Goal: Transaction & Acquisition: Purchase product/service

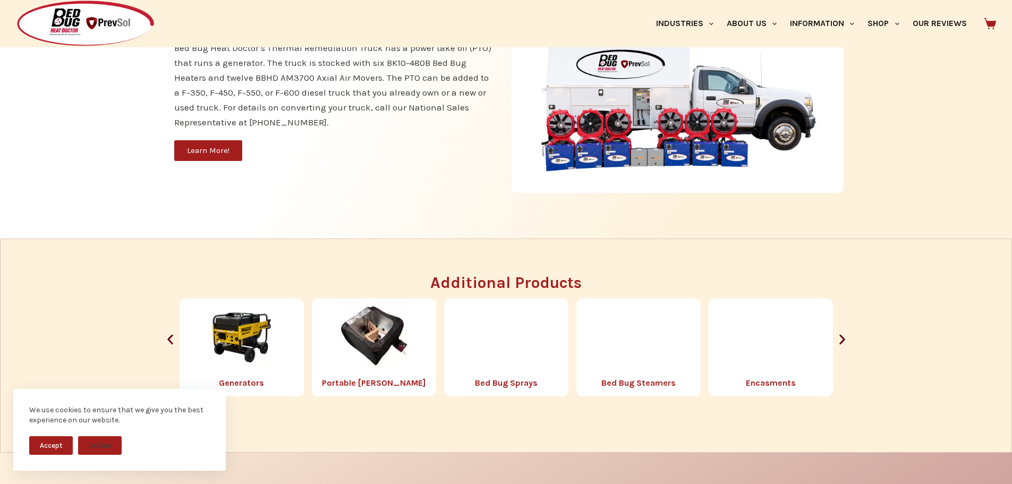
scroll to position [1169, 0]
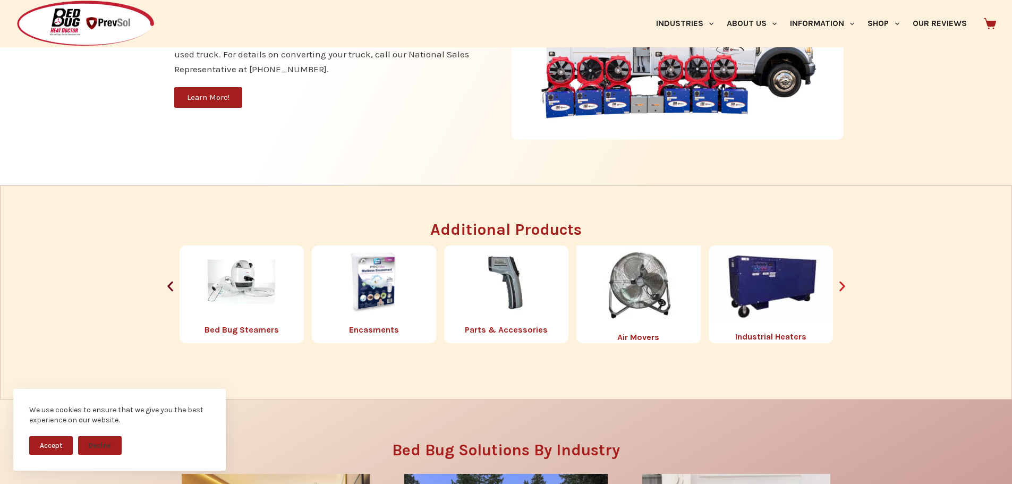
click at [843, 282] on icon "Next slide" at bounding box center [842, 286] width 13 height 13
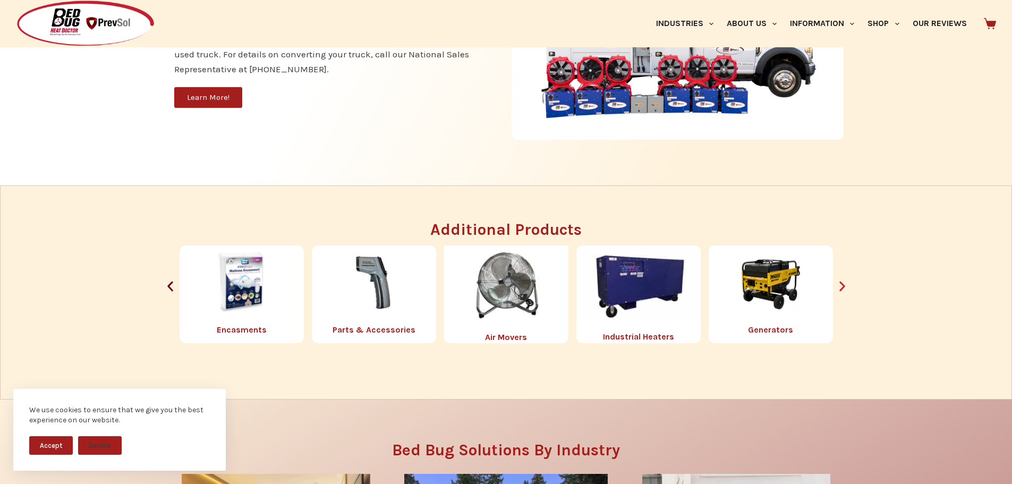
click at [840, 282] on icon "Next slide" at bounding box center [843, 287] width 6 height 10
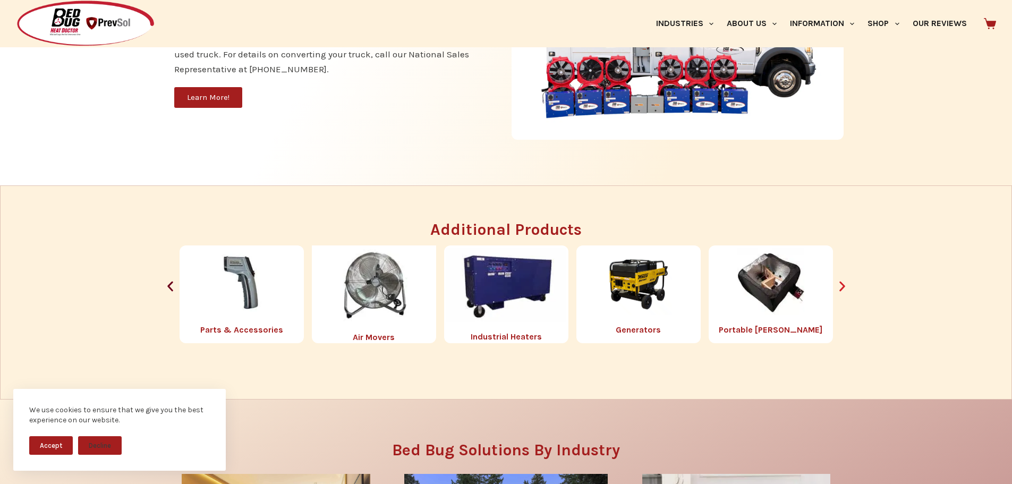
click at [840, 282] on icon "Next slide" at bounding box center [843, 287] width 6 height 10
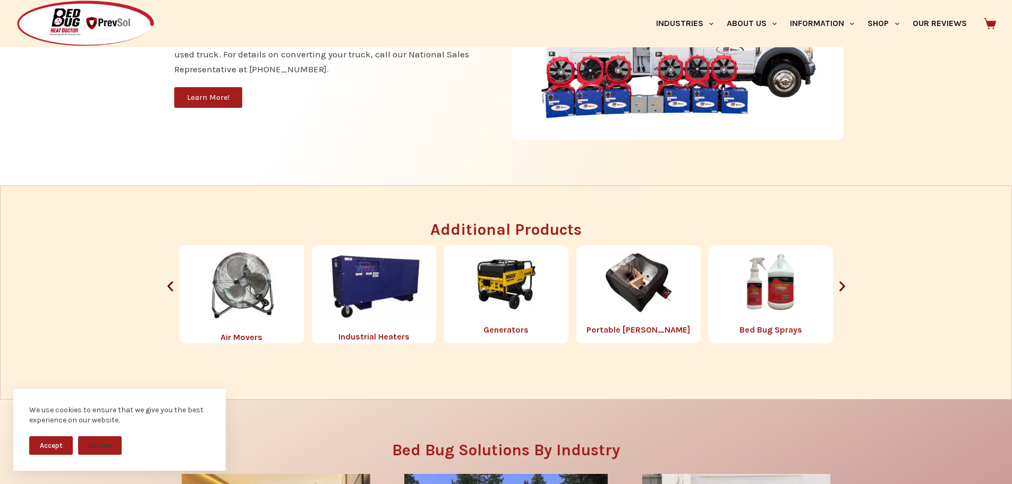
click at [386, 281] on img "2 / 8" at bounding box center [374, 285] width 120 height 74
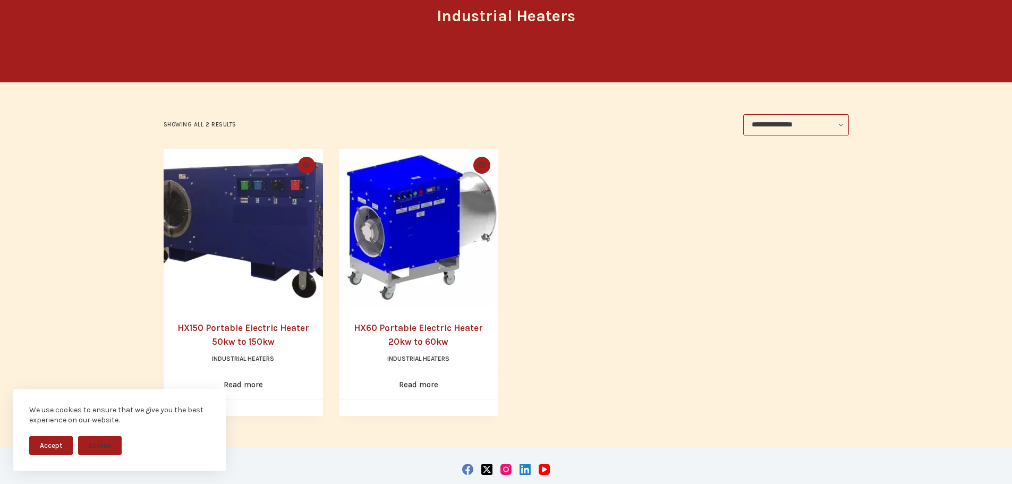
scroll to position [159, 0]
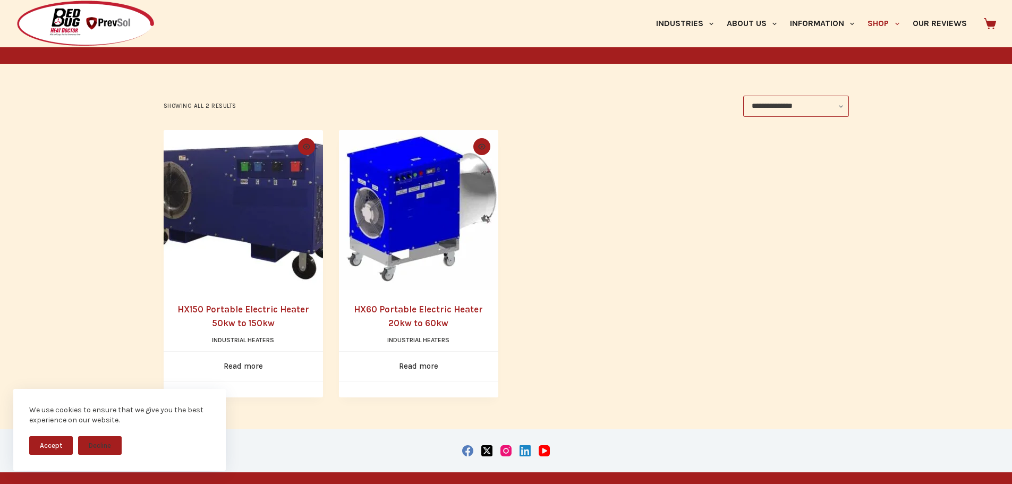
click at [403, 308] on link "HX60 Portable Electric Heater 20kw to 60kw" at bounding box center [418, 316] width 129 height 24
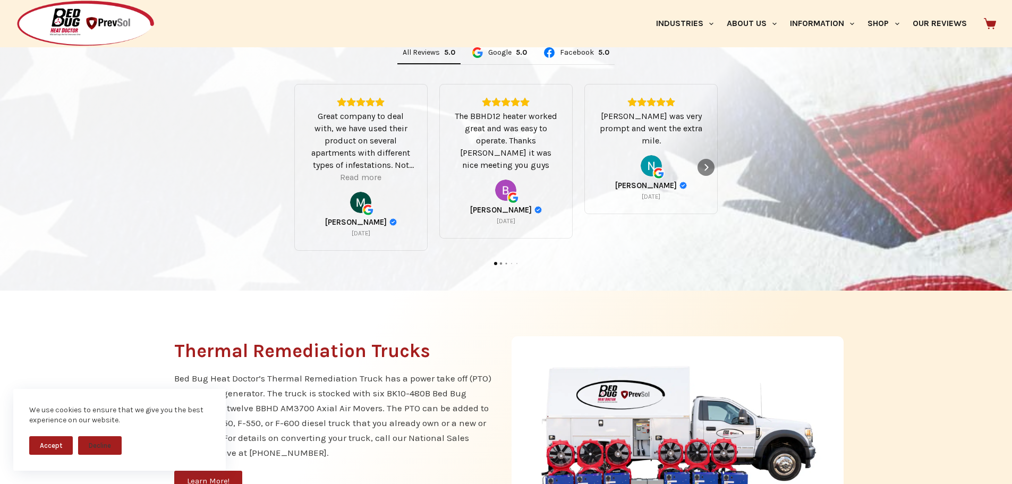
scroll to position [783, 0]
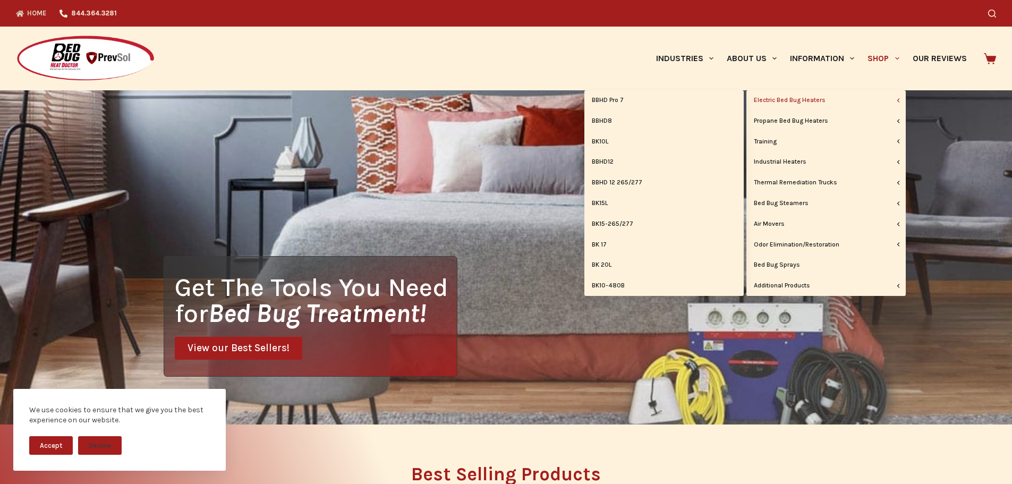
click at [829, 98] on link "Electric Bed Bug Heaters" at bounding box center [826, 100] width 159 height 20
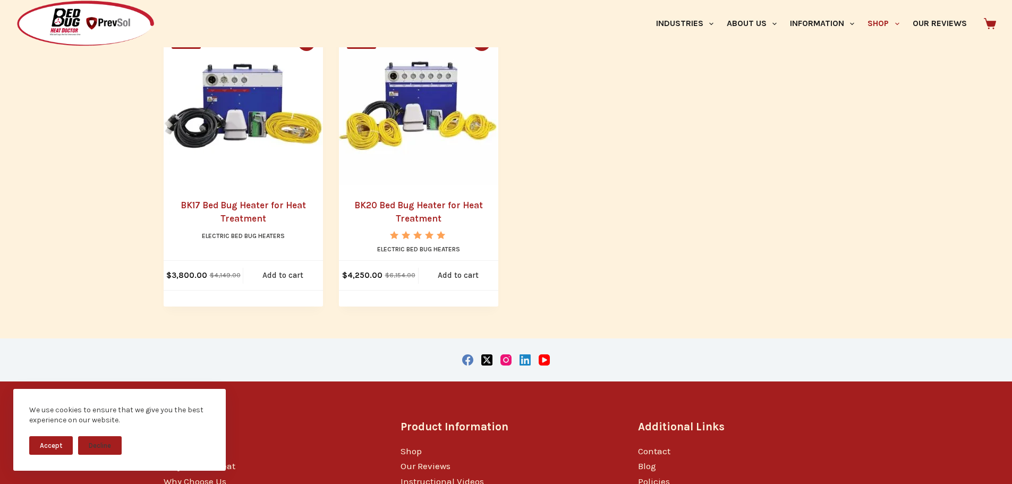
scroll to position [903, 0]
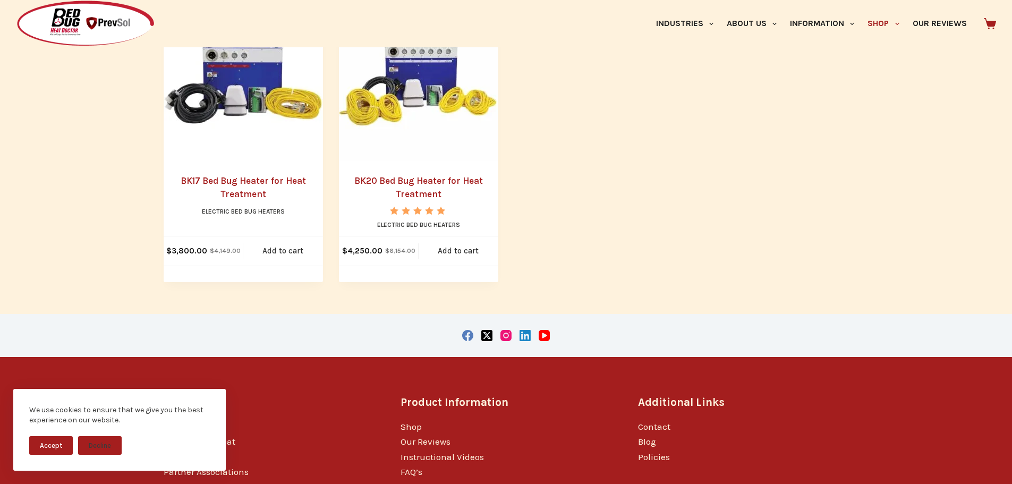
click at [57, 446] on button "Accept" at bounding box center [51, 445] width 44 height 19
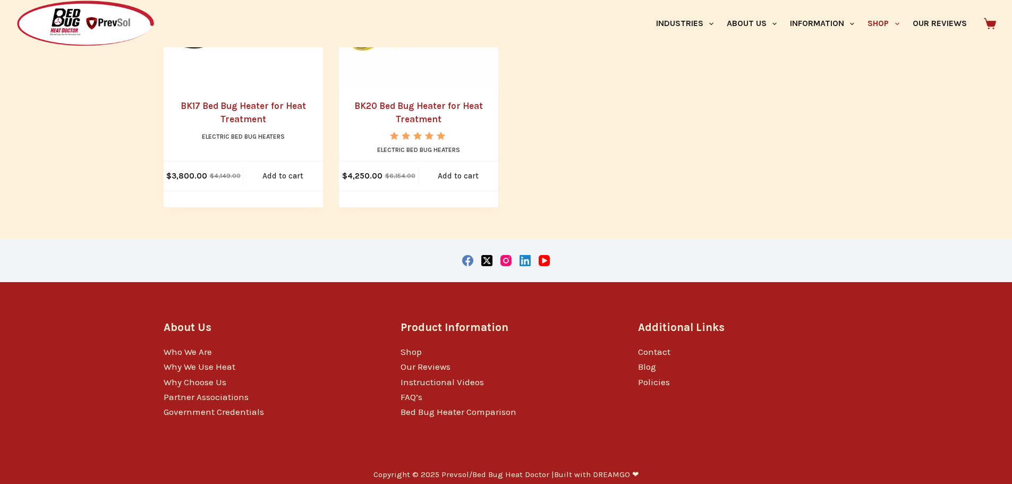
scroll to position [987, 0]
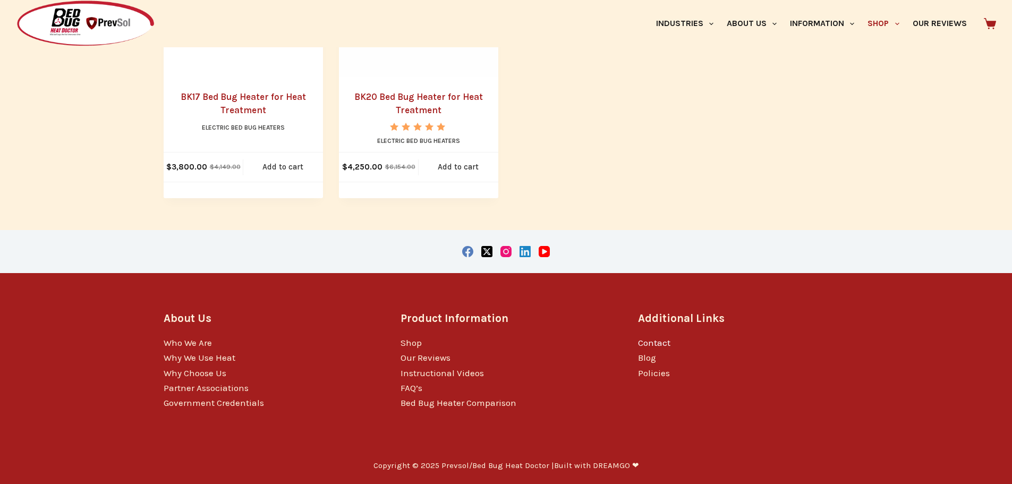
click at [662, 340] on link "Contact" at bounding box center [654, 342] width 32 height 11
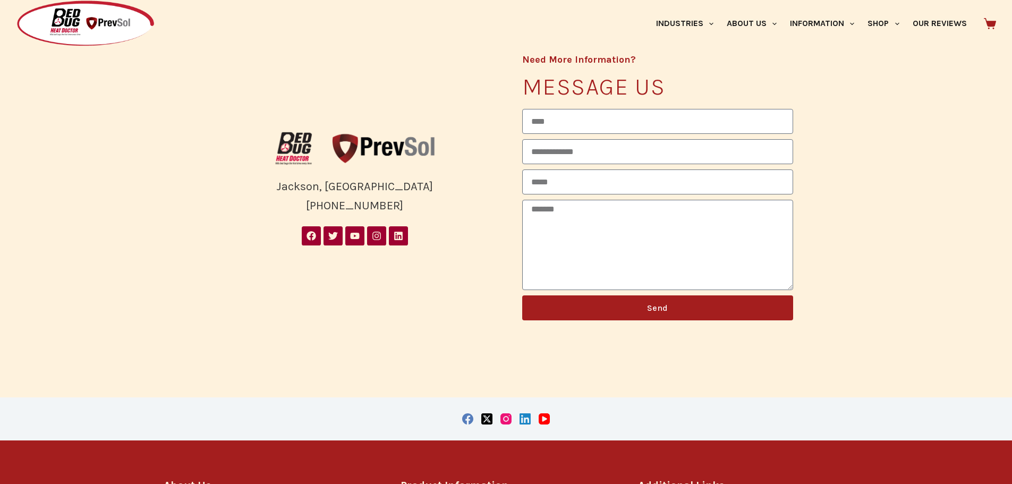
scroll to position [319, 0]
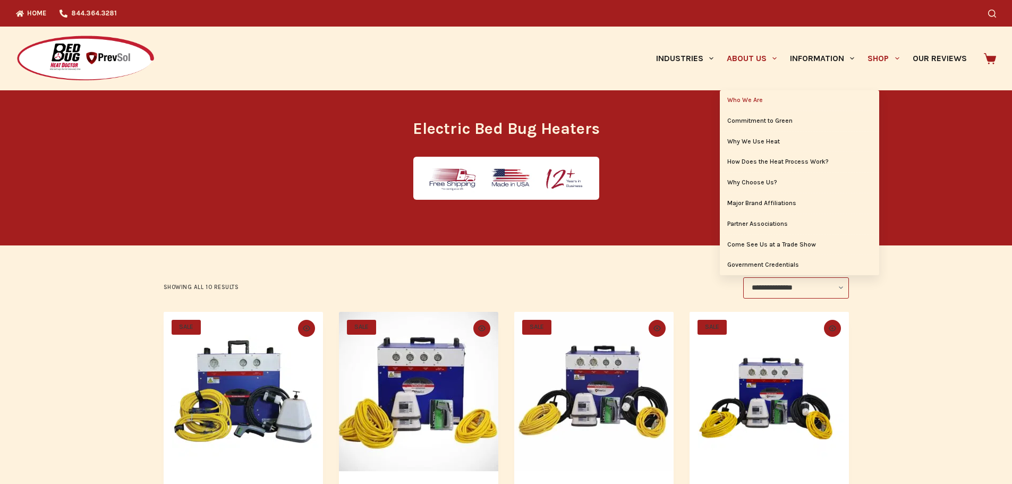
click at [742, 100] on link "Who We Are" at bounding box center [799, 100] width 159 height 20
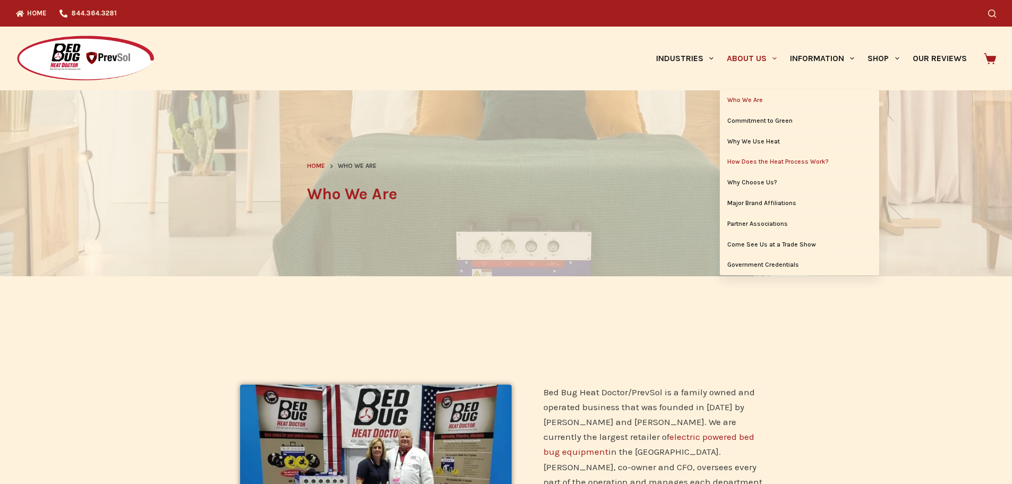
click at [767, 162] on link "How Does the Heat Process Work?" at bounding box center [799, 162] width 159 height 20
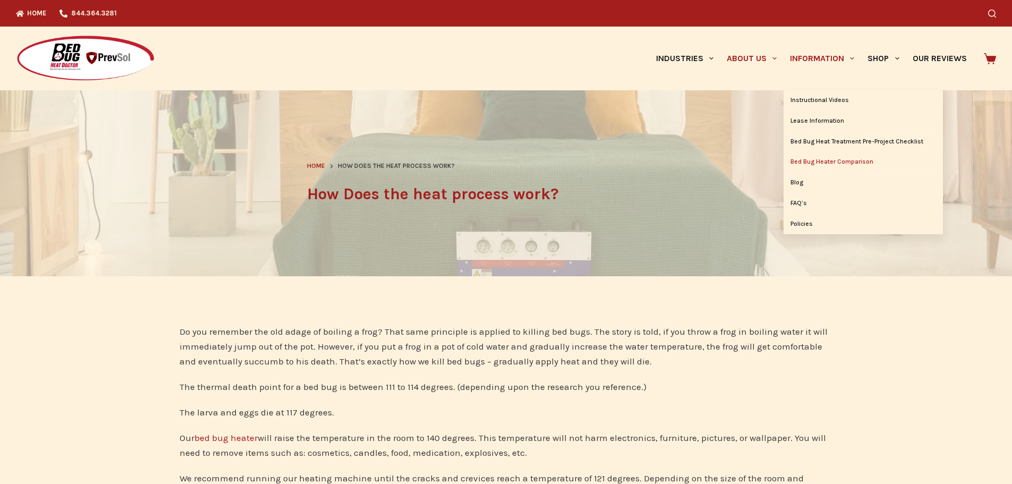
click at [851, 160] on link "Bed Bug Heater Comparison" at bounding box center [863, 162] width 159 height 20
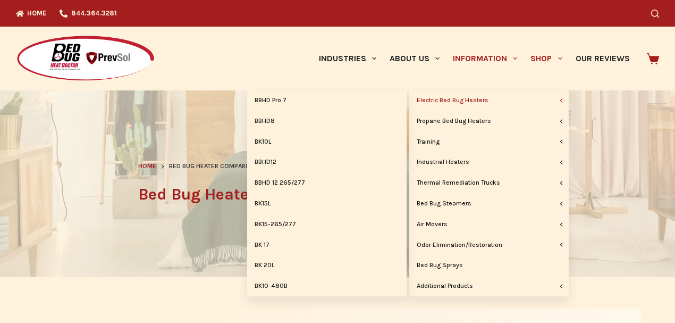
click at [519, 98] on link "Electric Bed Bug Heaters" at bounding box center [488, 100] width 159 height 20
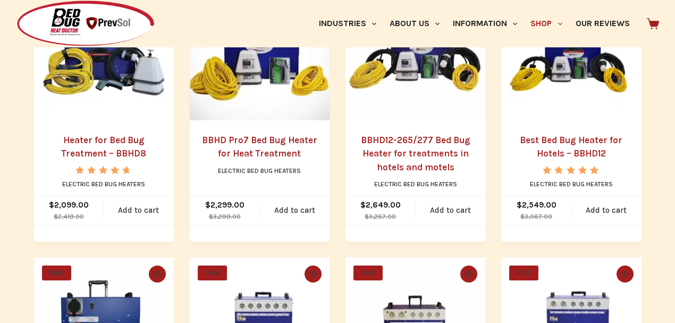
scroll to position [319, 0]
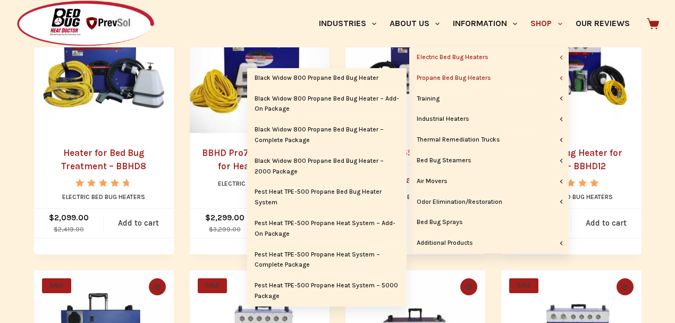
click at [481, 75] on link "Propane Bed Bug Heaters" at bounding box center [488, 78] width 159 height 20
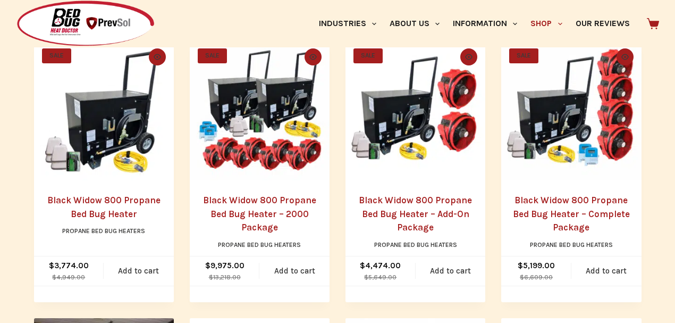
scroll to position [283, 0]
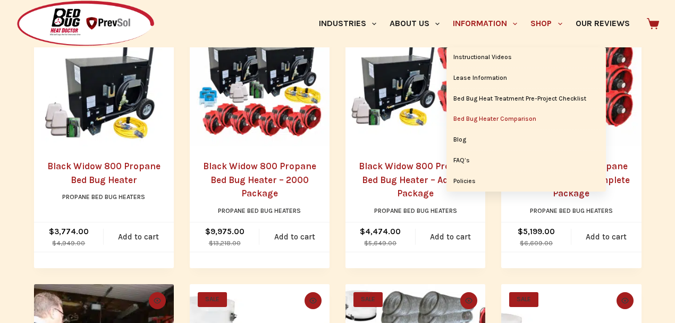
click at [486, 117] on link "Bed Bug Heater Comparison" at bounding box center [525, 119] width 159 height 20
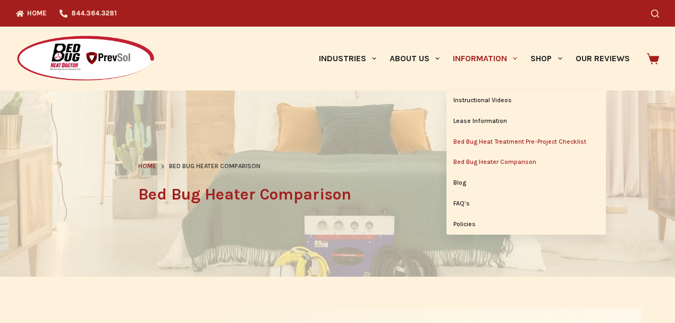
click at [501, 141] on link "Bed Bug Heat Treatment Pre-Project Checklist" at bounding box center [525, 142] width 159 height 20
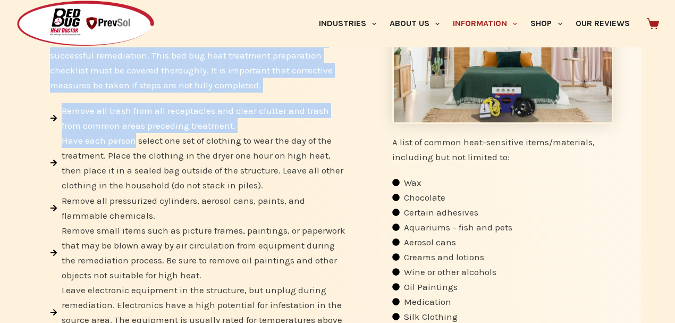
scroll to position [319, 0]
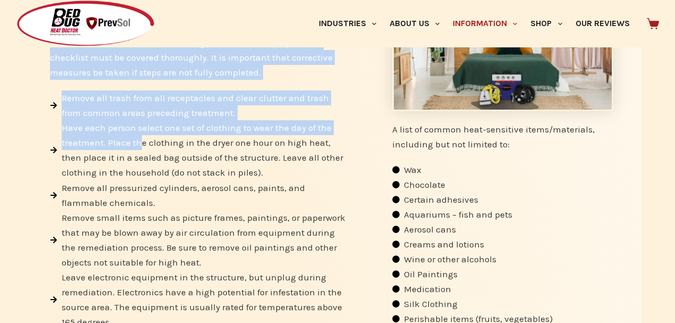
drag, startPoint x: 48, startPoint y: 82, endPoint x: 140, endPoint y: 145, distance: 111.3
click at [140, 145] on div "The pre-project checklist details the steps of preparation that the occupants s…" at bounding box center [199, 308] width 331 height 639
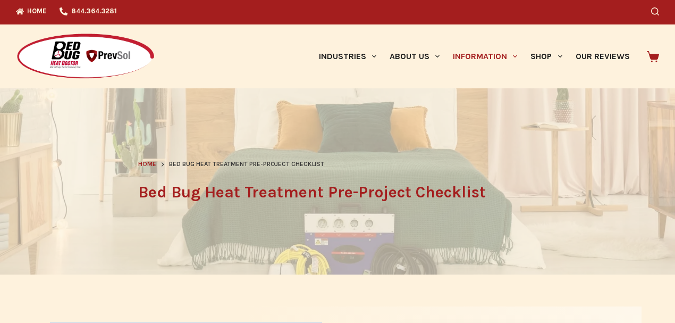
scroll to position [0, 0]
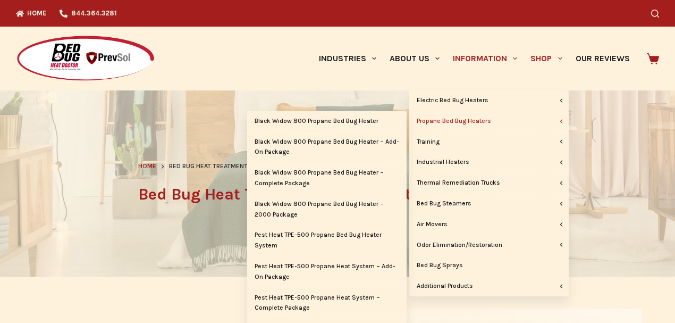
click at [463, 118] on link "Propane Bed Bug Heaters" at bounding box center [488, 121] width 159 height 20
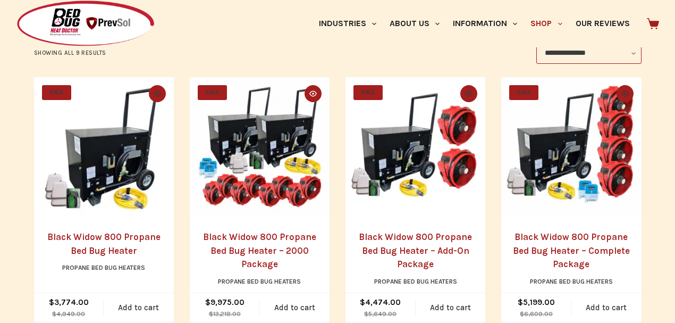
scroll to position [35, 0]
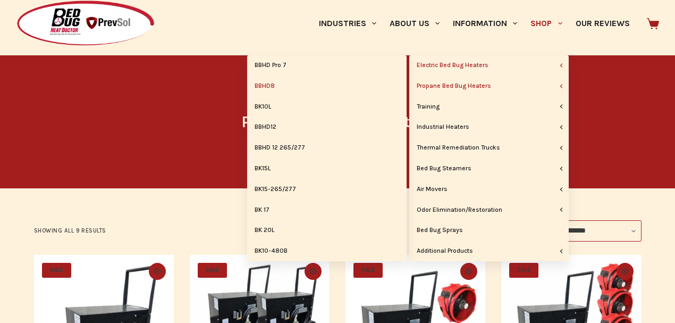
click at [273, 84] on link "BBHD8" at bounding box center [326, 86] width 159 height 20
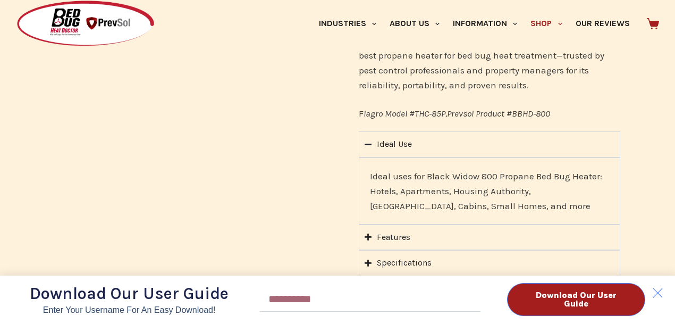
scroll to position [779, 0]
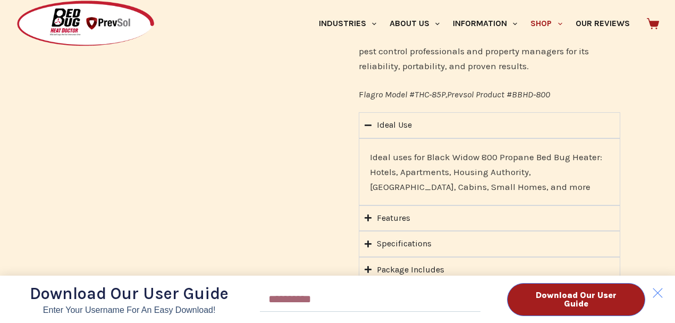
click at [368, 198] on div "Download Our User Guide Enter Your Username for an Easy Download! Email Downloa…" at bounding box center [337, 161] width 675 height 323
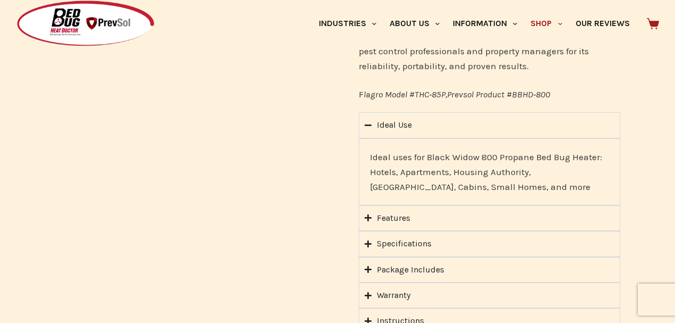
click at [369, 214] on icon "Accordion. Open links with Enter or Space, close with Escape, and navigate with…" at bounding box center [368, 217] width 7 height 7
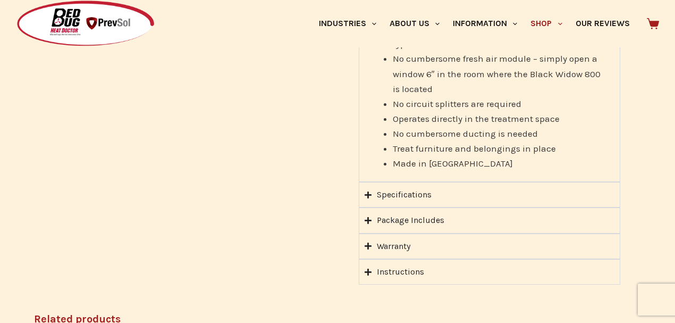
scroll to position [1063, 0]
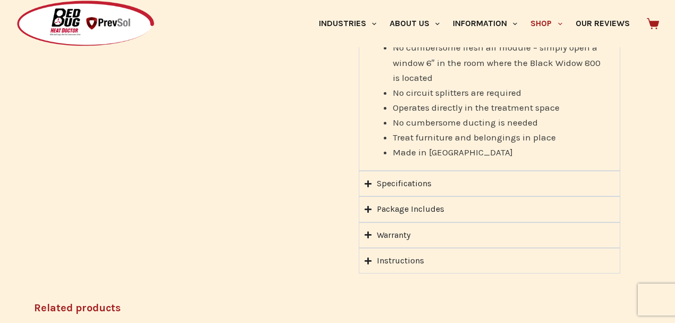
click at [370, 180] on icon "Accordion. Open links with Enter or Space, close with Escape, and navigate with…" at bounding box center [368, 184] width 7 height 8
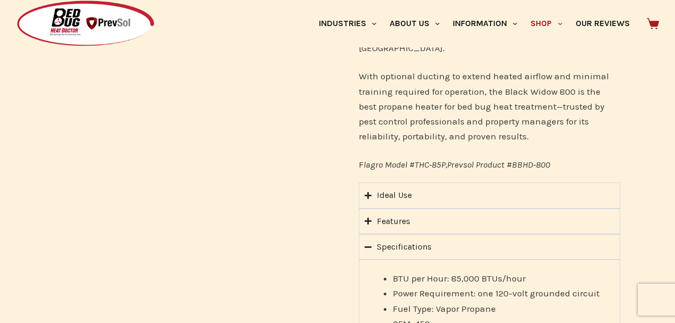
scroll to position [708, 0]
click at [369, 218] on icon "Accordion. Open links with Enter or Space, close with Escape, and navigate with…" at bounding box center [368, 221] width 7 height 7
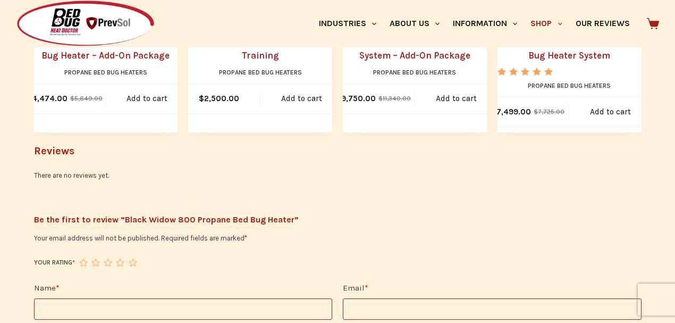
scroll to position [1594, 0]
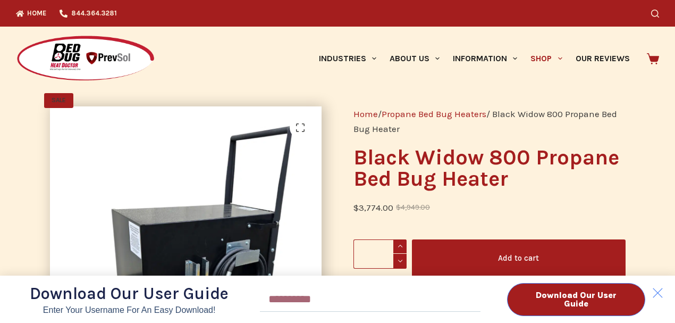
click at [497, 56] on div "Download Our User Guide Enter Your Username for an Easy Download! Email Downloa…" at bounding box center [337, 161] width 675 height 323
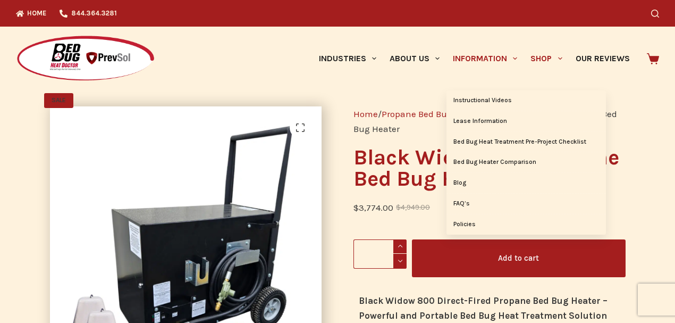
click at [517, 57] on icon "Primary" at bounding box center [515, 58] width 4 height 3
click at [465, 162] on link "Bed Bug Heater Comparison" at bounding box center [525, 162] width 159 height 20
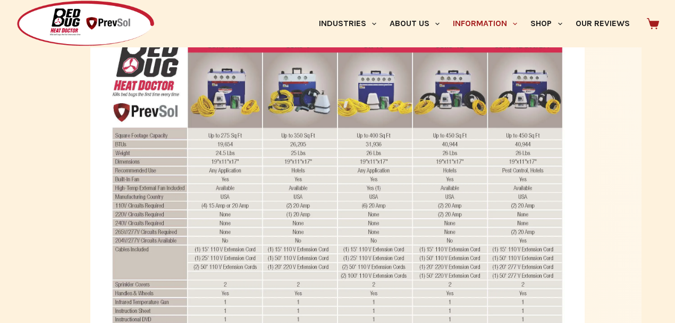
scroll to position [425, 0]
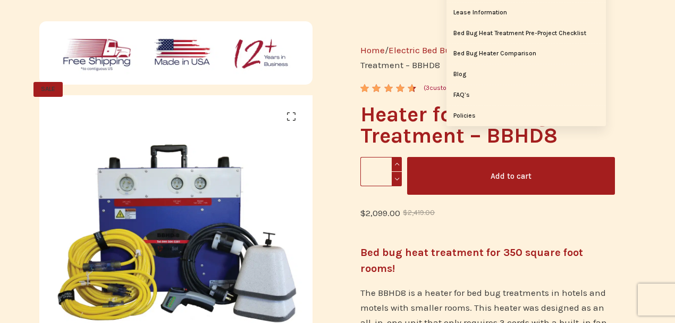
scroll to position [35, 0]
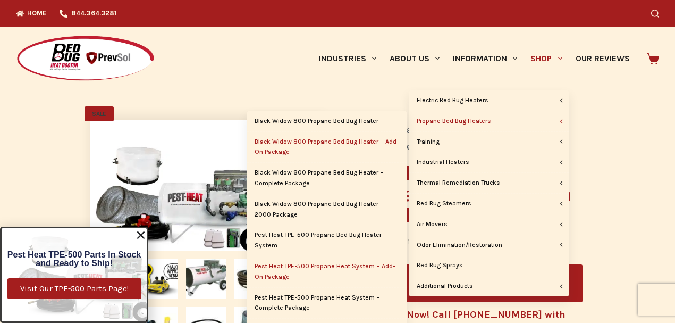
click at [338, 142] on link "Black Widow 800 Propane Bed Bug Heater – Add-On Package" at bounding box center [326, 147] width 159 height 31
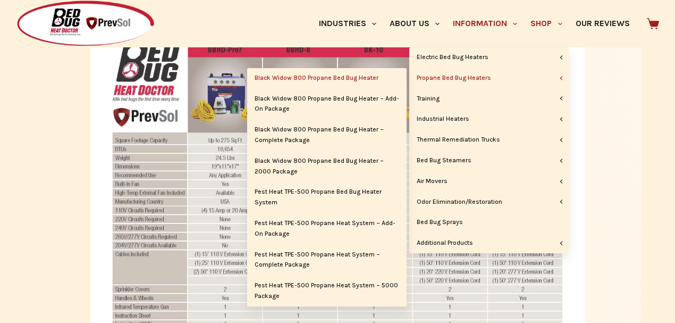
click at [331, 75] on link "Black Widow 800 Propane Bed Bug Heater" at bounding box center [326, 78] width 159 height 20
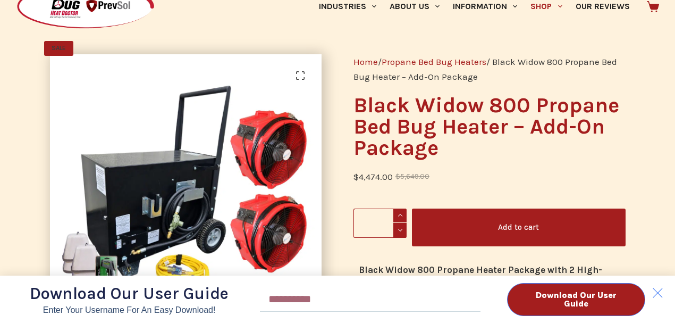
scroll to position [35, 0]
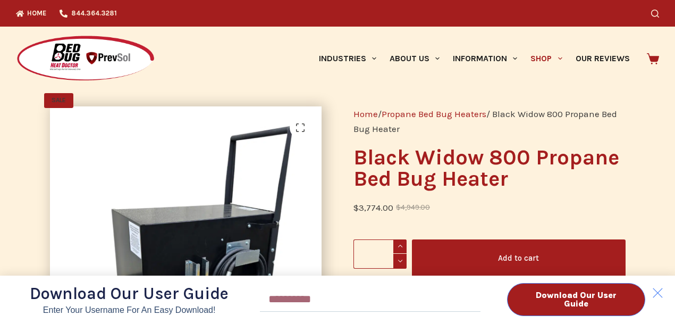
click at [557, 57] on div "Download Our User Guide Enter Your Username for an Easy Download! Email Downloa…" at bounding box center [337, 161] width 675 height 323
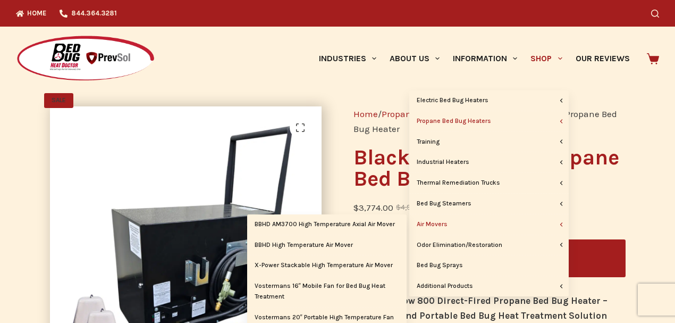
click at [437, 222] on link "Air Movers" at bounding box center [488, 224] width 159 height 20
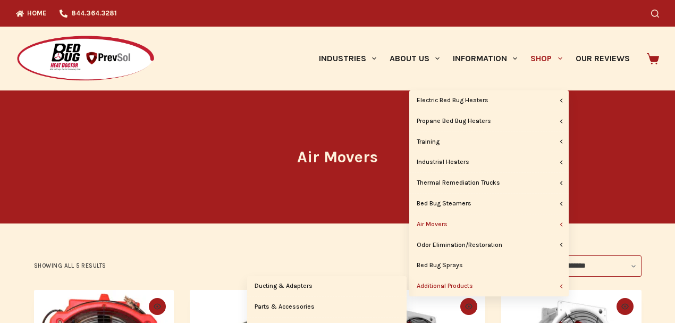
click at [464, 283] on link "Additional Products" at bounding box center [488, 286] width 159 height 20
click at [446, 283] on link "Additional Products" at bounding box center [488, 286] width 159 height 20
click at [300, 284] on link "Ducting & Adapters" at bounding box center [326, 286] width 159 height 20
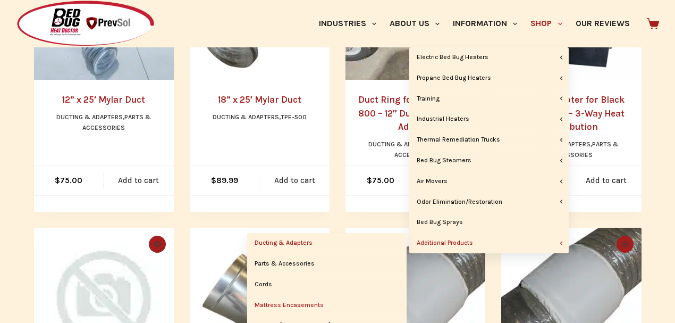
scroll to position [354, 0]
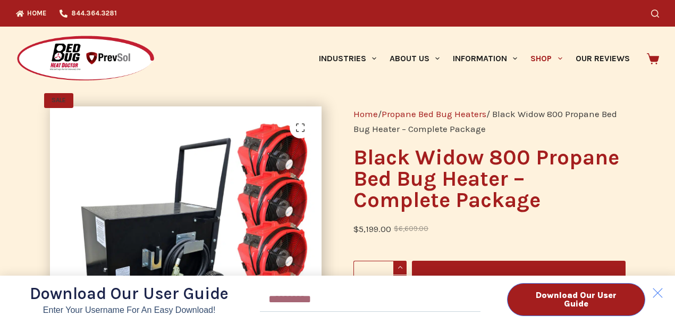
click at [557, 58] on div "Download Our User Guide Enter Your Username for an Easy Download! Email Downloa…" at bounding box center [337, 161] width 675 height 323
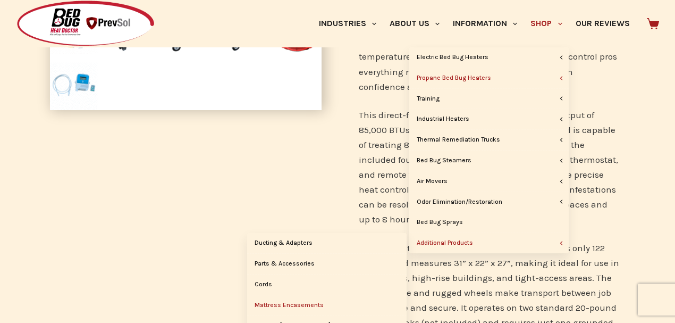
scroll to position [390, 0]
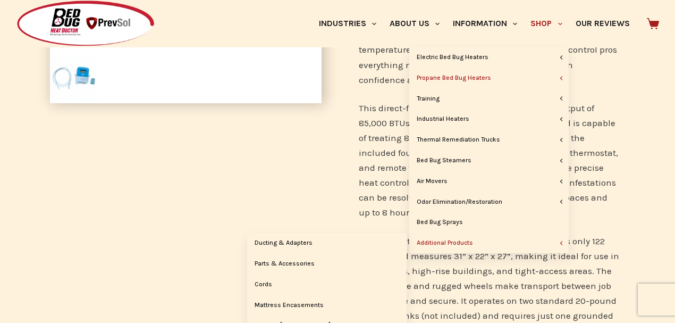
click at [437, 241] on link "Additional Products" at bounding box center [488, 243] width 159 height 20
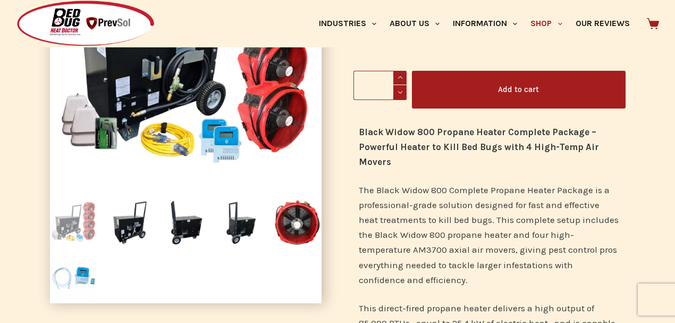
scroll to position [177, 0]
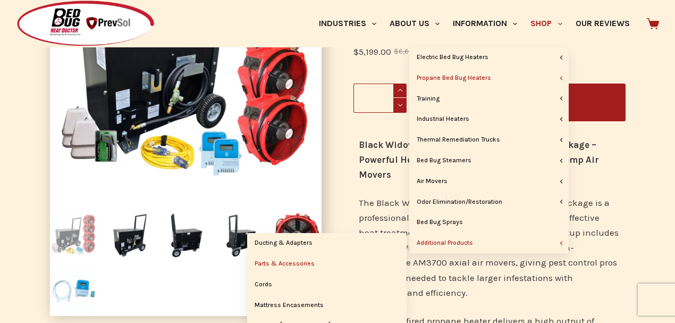
click at [302, 261] on link "Parts & Accessories" at bounding box center [326, 263] width 159 height 20
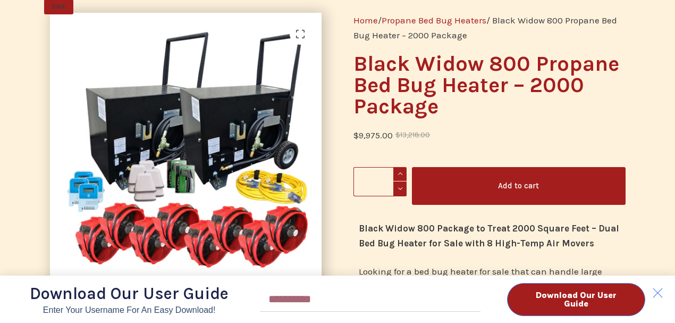
scroll to position [106, 0]
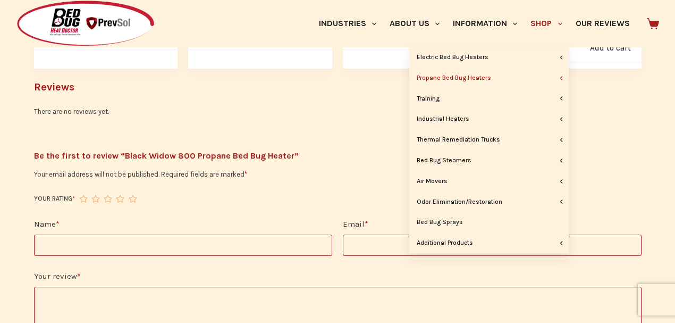
scroll to position [1594, 0]
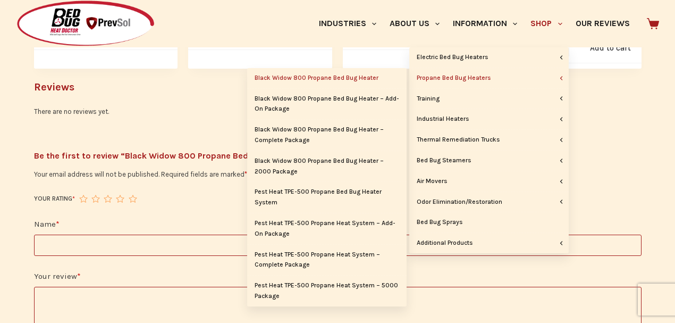
click at [375, 78] on link "Black Widow 800 Propane Bed Bug Heater" at bounding box center [326, 78] width 159 height 20
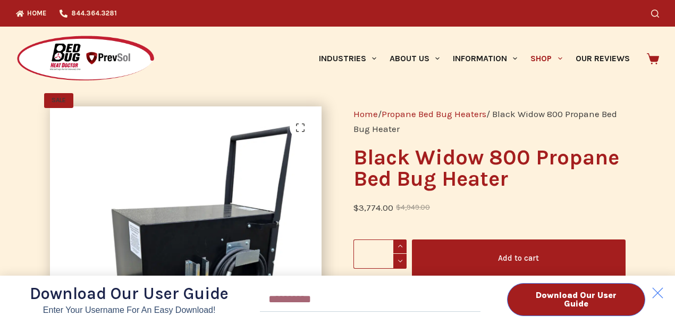
drag, startPoint x: 657, startPoint y: 294, endPoint x: 641, endPoint y: 281, distance: 21.1
click at [657, 294] on icon at bounding box center [657, 292] width 21 height 21
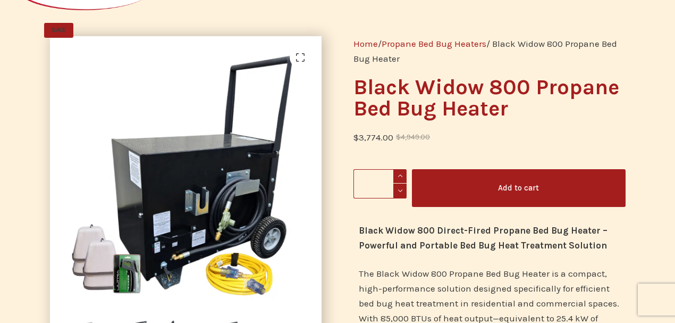
scroll to position [71, 0]
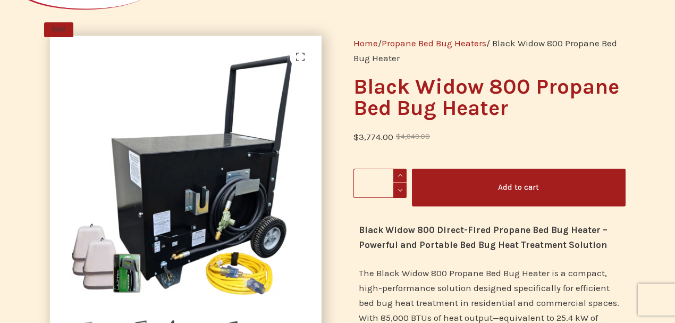
click at [502, 190] on button "Add to cart" at bounding box center [519, 187] width 214 height 38
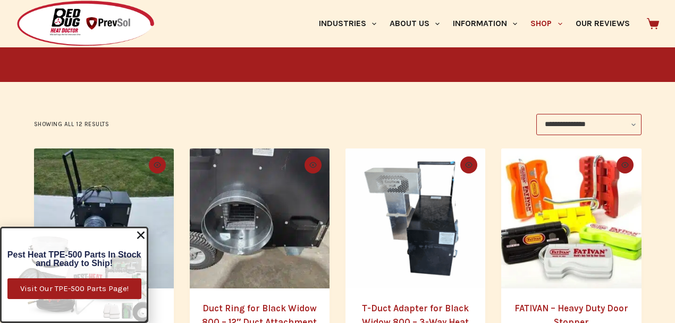
click at [142, 239] on icon "Close" at bounding box center [141, 235] width 11 height 11
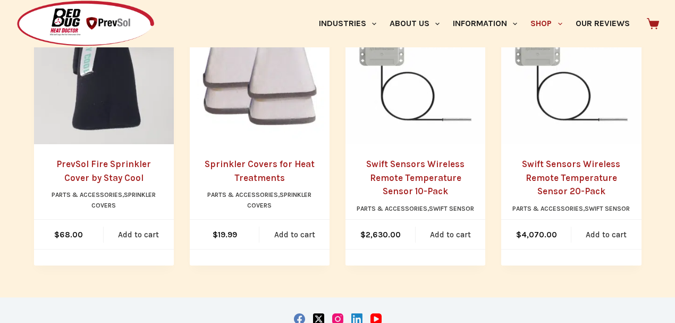
scroll to position [779, 0]
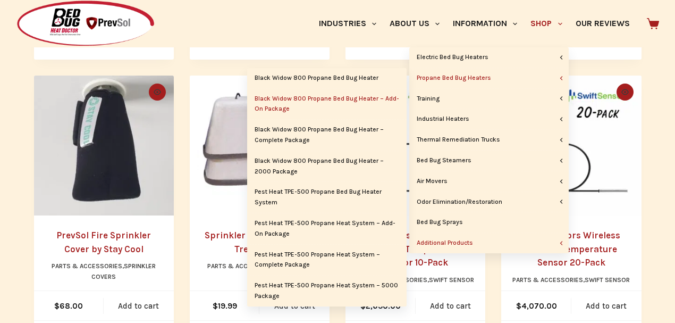
click at [267, 105] on link "Black Widow 800 Propane Bed Bug Heater – Add-On Package" at bounding box center [326, 104] width 159 height 31
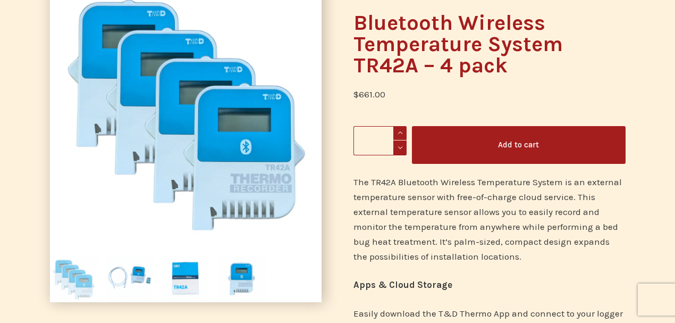
scroll to position [35, 0]
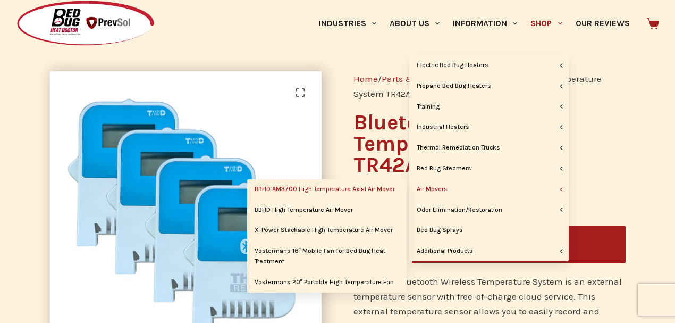
click at [332, 185] on link "BBHD AM3700 High Temperature Axial Air Mover" at bounding box center [326, 189] width 159 height 20
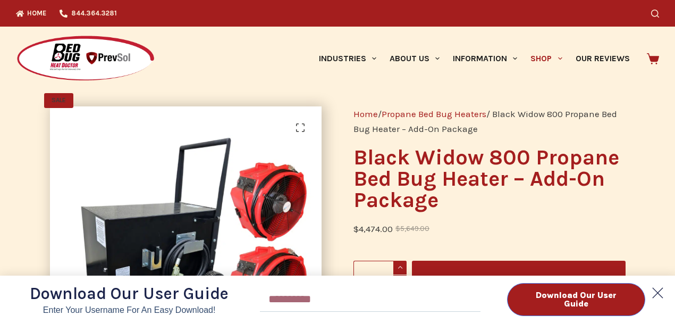
click at [662, 292] on icon at bounding box center [657, 292] width 21 height 21
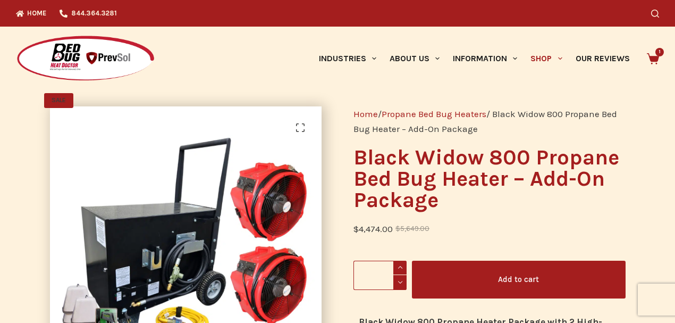
click at [650, 55] on icon at bounding box center [653, 59] width 12 height 12
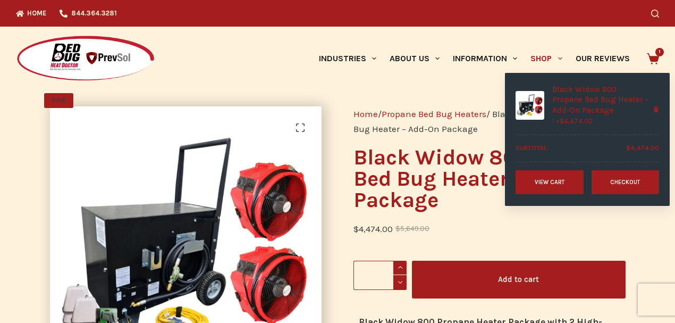
click at [613, 189] on link "Checkout" at bounding box center [625, 182] width 68 height 24
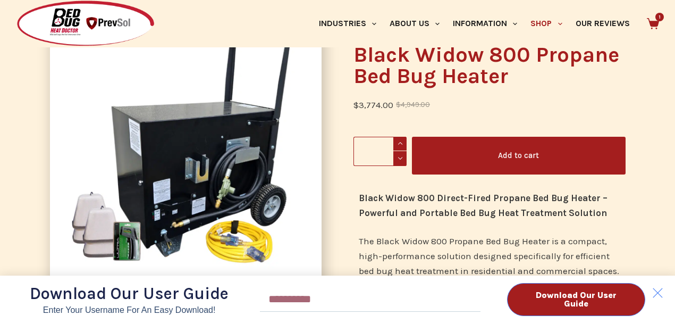
scroll to position [213, 0]
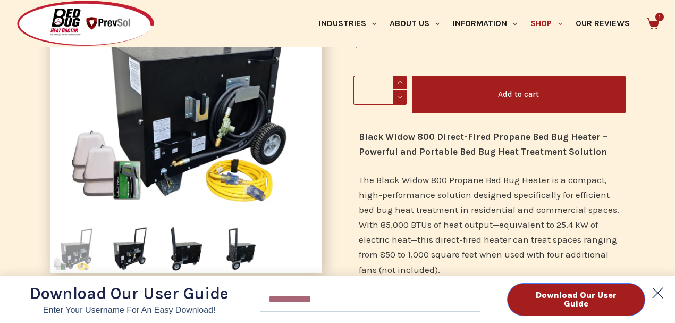
click at [659, 294] on polygon at bounding box center [657, 292] width 21 height 21
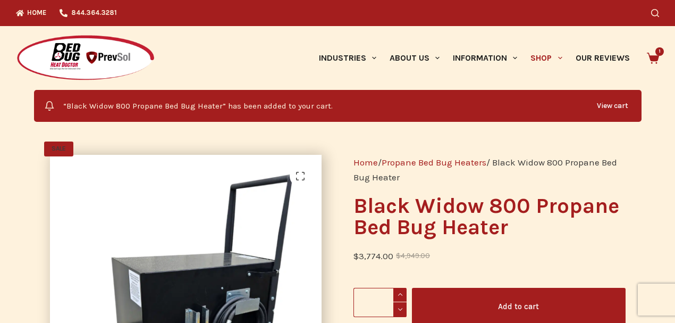
scroll to position [0, 0]
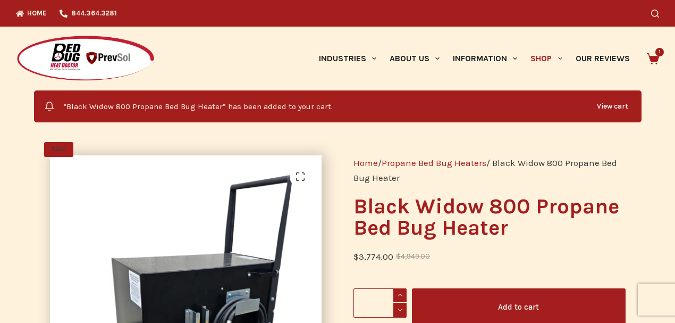
click at [615, 105] on link "View cart" at bounding box center [612, 106] width 47 height 21
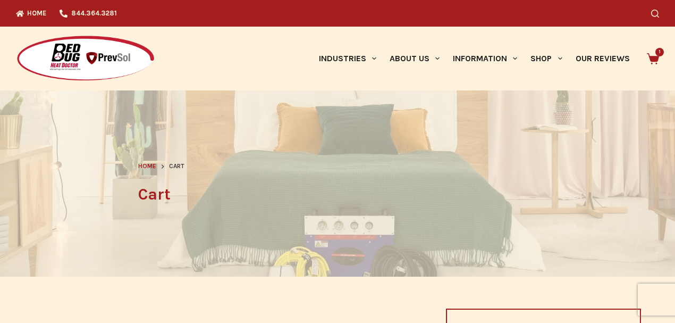
click at [657, 57] on icon at bounding box center [653, 58] width 12 height 11
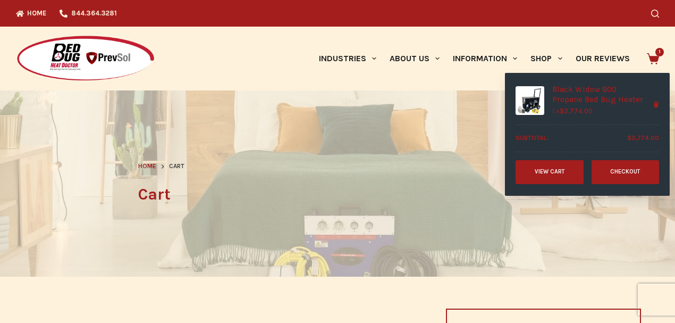
click at [555, 181] on link "View cart" at bounding box center [549, 172] width 68 height 24
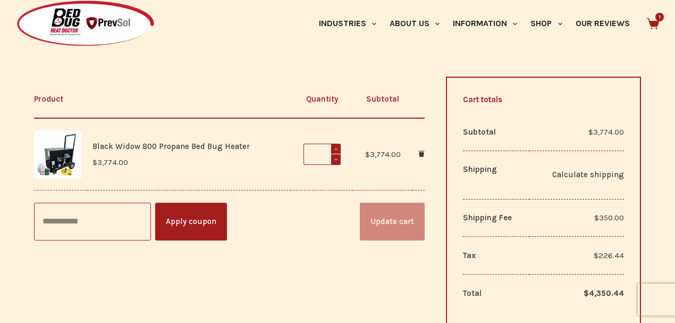
scroll to position [248, 0]
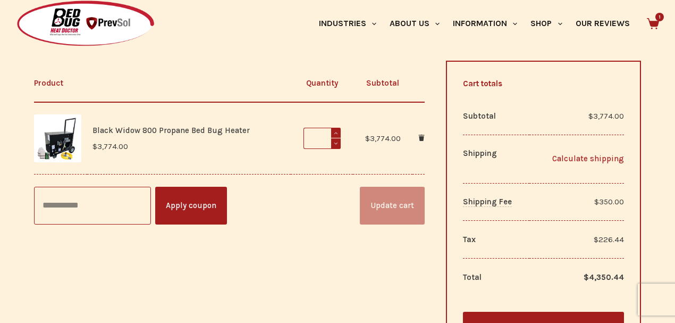
click at [576, 160] on link "Calculate shipping" at bounding box center [579, 158] width 89 height 13
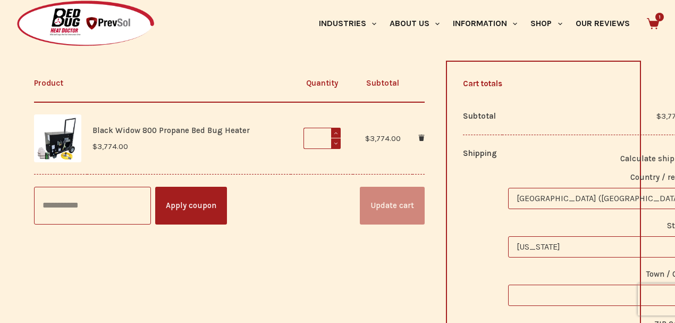
click at [561, 249] on span "Michigan" at bounding box center [600, 246] width 183 height 20
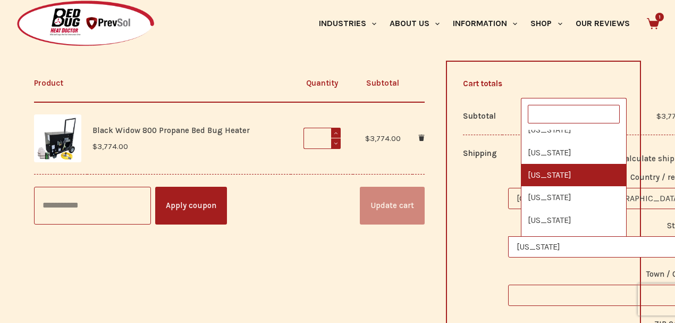
scroll to position [946, 0]
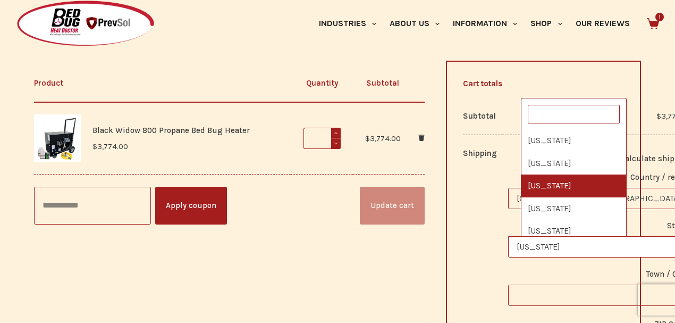
select select "**"
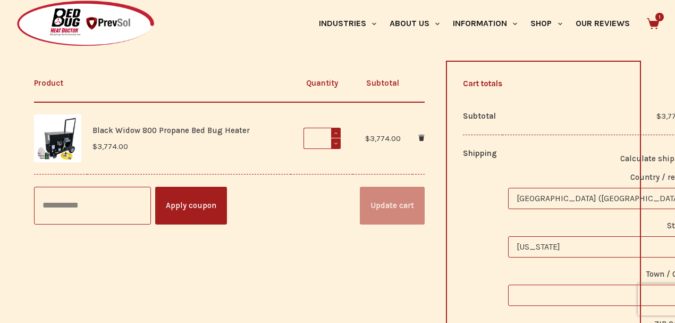
click at [564, 289] on input "Town / City *" at bounding box center [600, 294] width 184 height 21
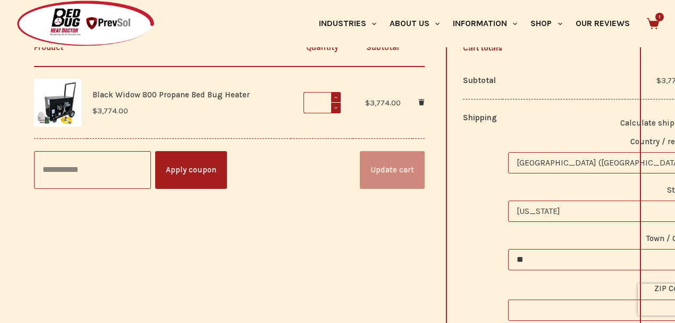
scroll to position [291, 0]
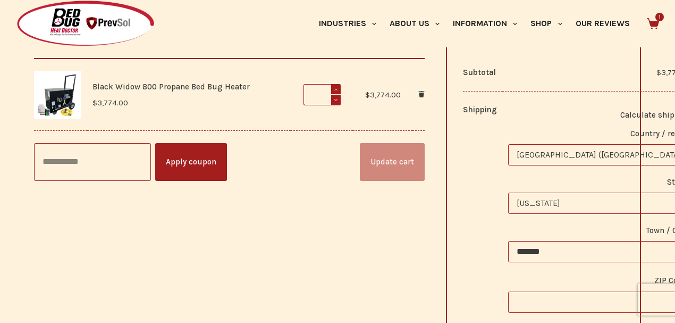
type input "*******"
type input "*****"
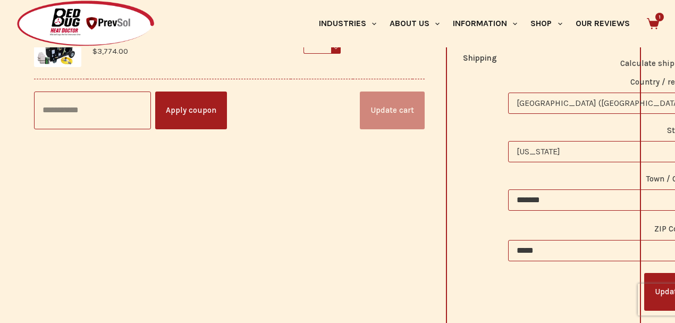
scroll to position [362, 0]
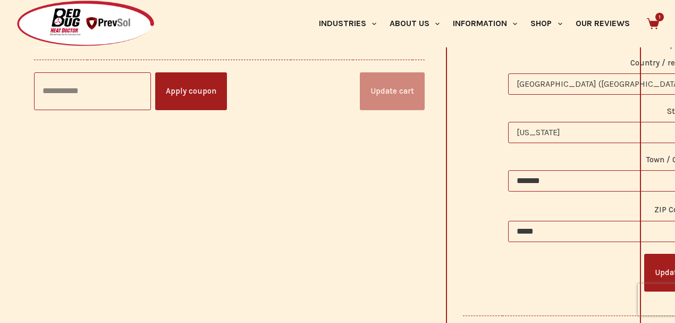
click at [644, 273] on button "Update" at bounding box center [668, 272] width 48 height 38
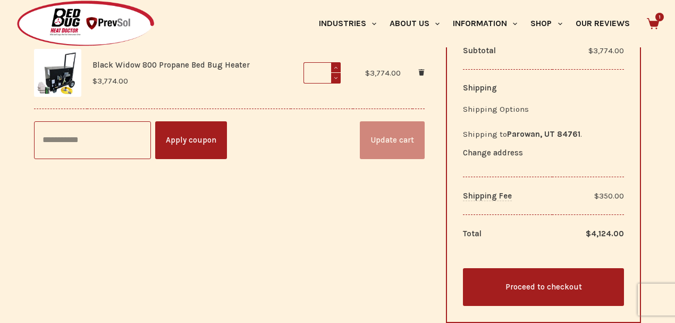
scroll to position [411, 0]
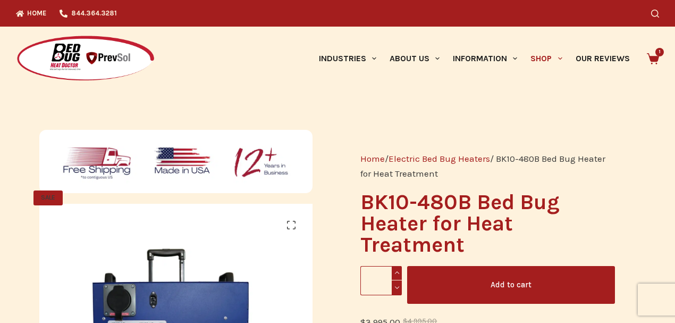
click at [98, 162] on img at bounding box center [176, 161] width 274 height 63
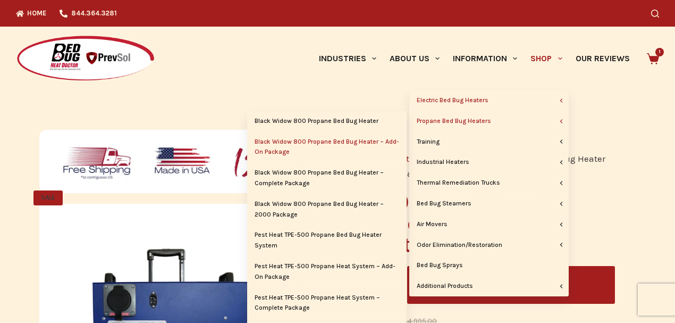
click at [345, 142] on link "Black Widow 800 Propane Bed Bug Heater – Add-On Package" at bounding box center [326, 147] width 159 height 31
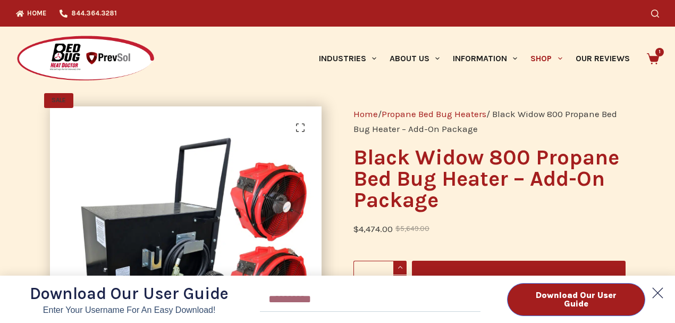
click at [657, 290] on icon at bounding box center [657, 292] width 21 height 21
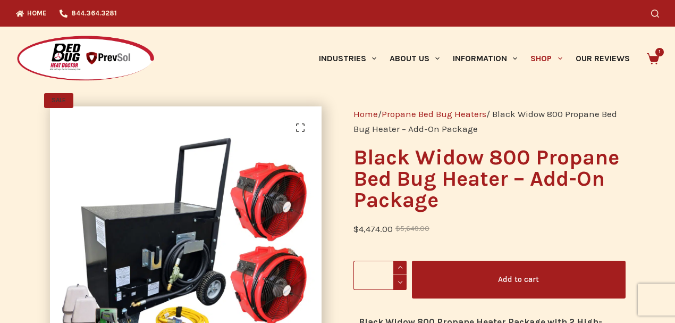
click at [527, 280] on button "Add to cart" at bounding box center [519, 279] width 214 height 38
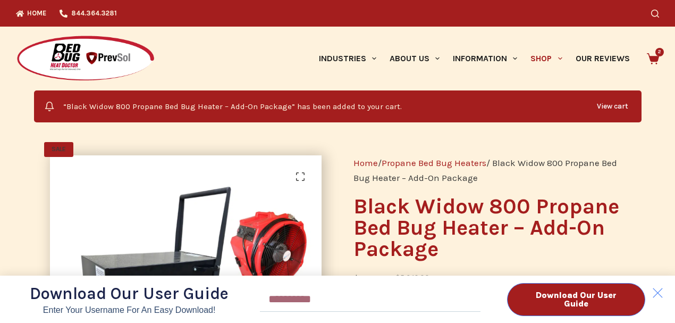
click at [658, 57] on div "Download Our User Guide Enter Your Username for an Easy Download! Email Downloa…" at bounding box center [337, 161] width 675 height 323
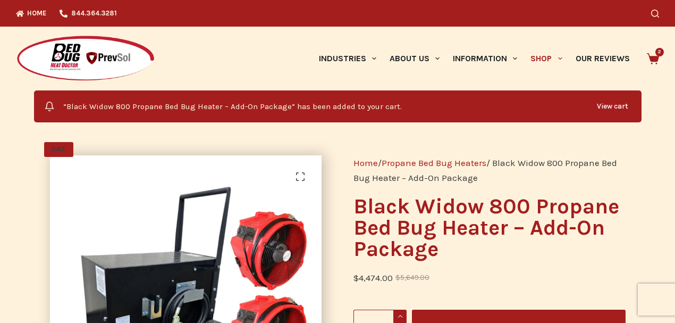
click at [619, 105] on link "View cart" at bounding box center [612, 106] width 47 height 21
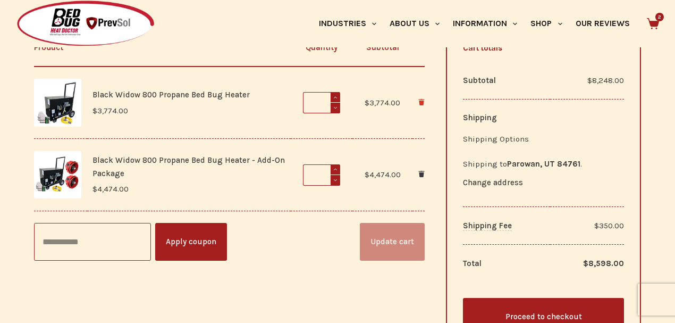
click at [422, 100] on icon "Remove Black Widow 800 Propane Bed Bug Heater from cart" at bounding box center [421, 102] width 6 height 6
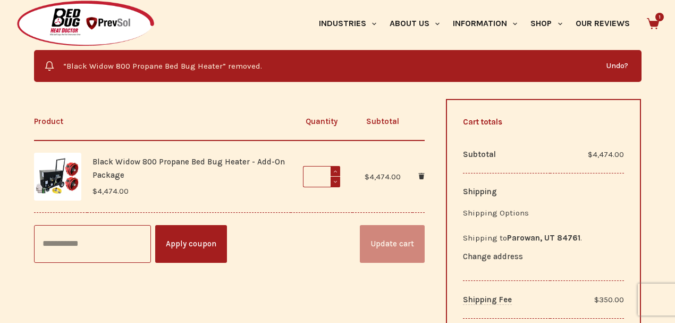
scroll to position [255, 0]
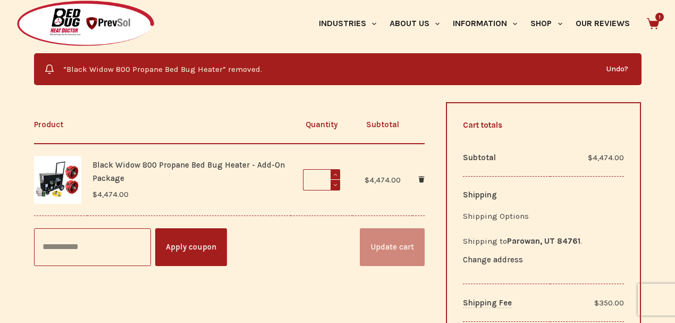
click at [115, 254] on input "Coupon:" at bounding box center [92, 247] width 117 height 38
type input "********"
click at [185, 248] on button "Apply coupon" at bounding box center [191, 247] width 72 height 38
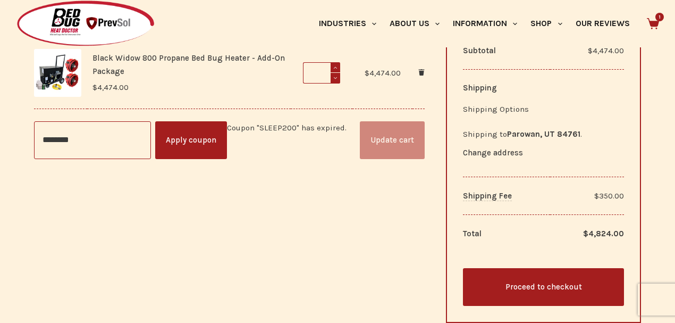
scroll to position [310, 0]
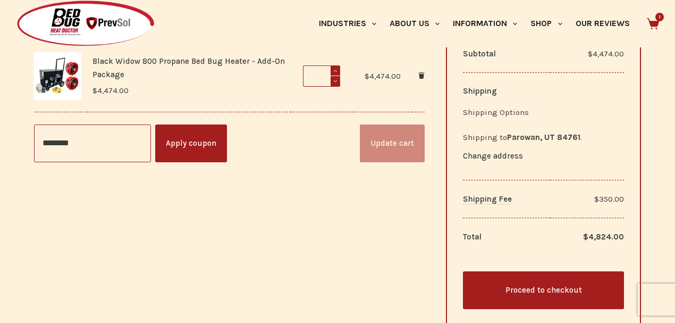
drag, startPoint x: 89, startPoint y: 146, endPoint x: 23, endPoint y: 145, distance: 65.4
click at [23, 145] on div "Product Quantity Subtotal Black Widow 800 Propane Bed Bug Heater - Add-On Packa…" at bounding box center [337, 168] width 675 height 341
type input "*******"
click at [210, 147] on button "Apply coupon" at bounding box center [191, 143] width 72 height 38
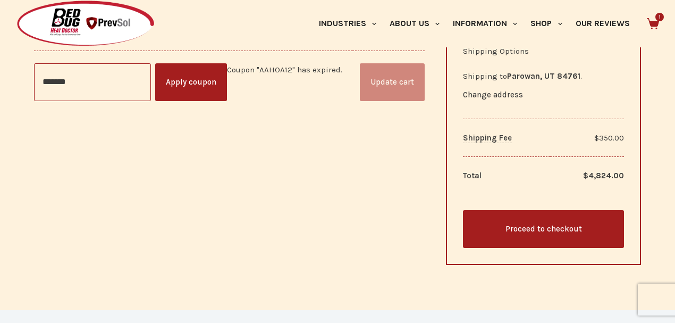
scroll to position [380, 0]
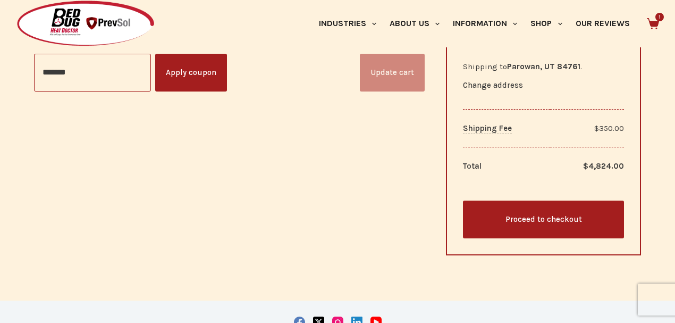
drag, startPoint x: 78, startPoint y: 74, endPoint x: -3, endPoint y: 76, distance: 81.3
click at [0, 76] on html "Skip to content No results Industries Hospitality Bed & Breakfasts Extended Sta…" at bounding box center [337, 87] width 675 height 935
click at [527, 221] on link "Proceed to checkout" at bounding box center [544, 219] width 162 height 38
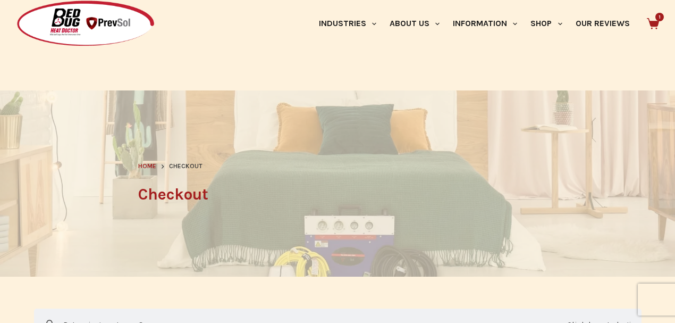
select select "**"
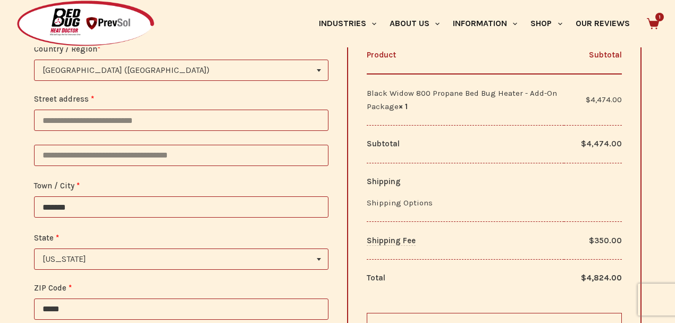
scroll to position [496, 0]
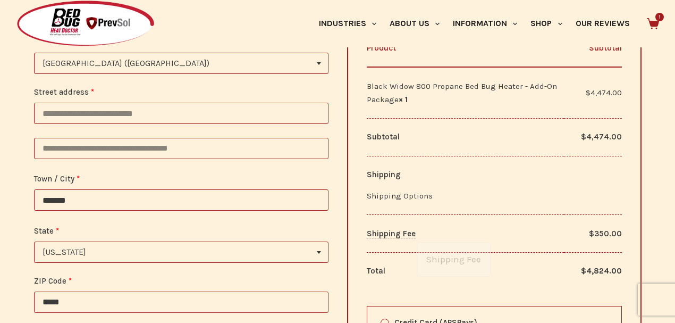
click at [406, 236] on span "Shipping Fee" at bounding box center [391, 234] width 49 height 10
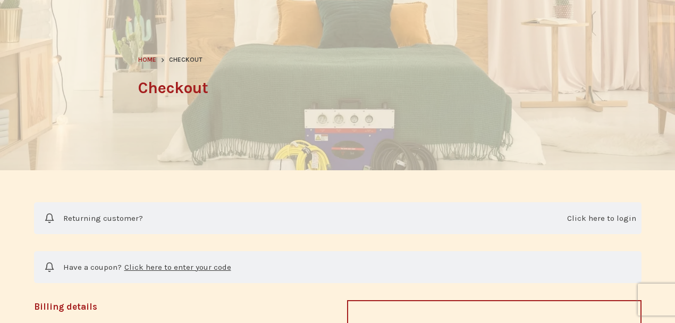
scroll to position [0, 0]
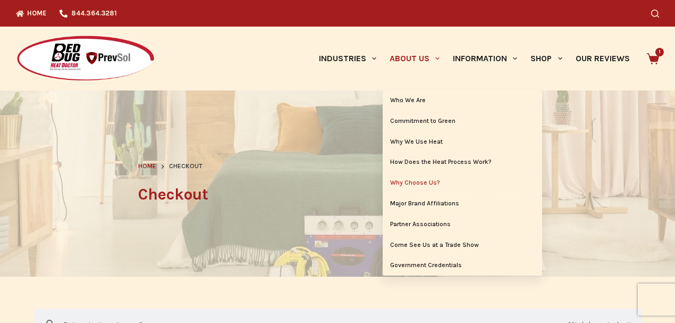
click at [428, 182] on link "Why Choose Us?" at bounding box center [462, 183] width 159 height 20
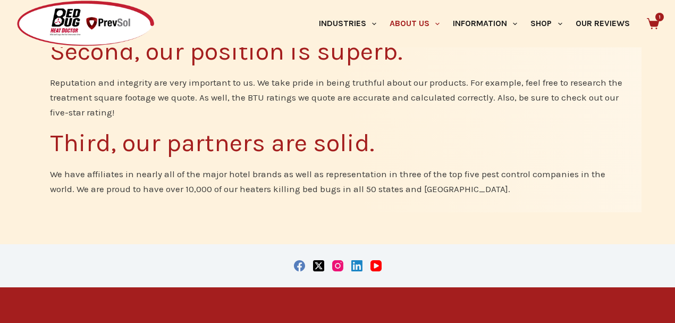
scroll to position [708, 0]
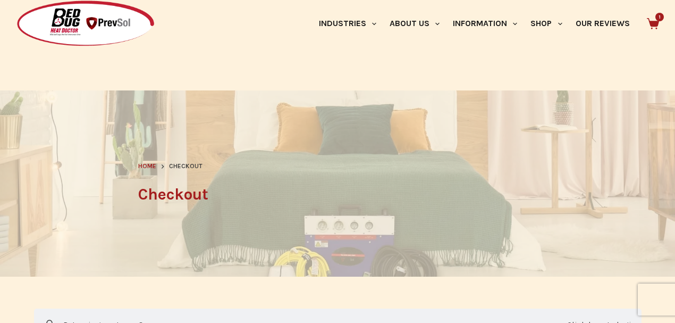
select select "**"
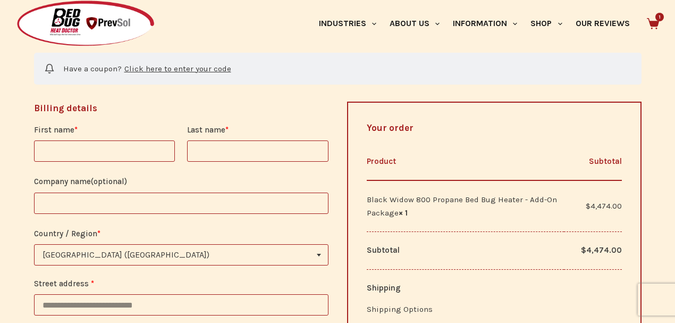
scroll to position [283, 0]
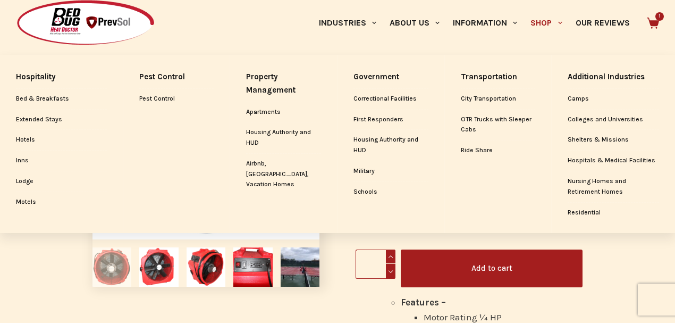
scroll to position [35, 0]
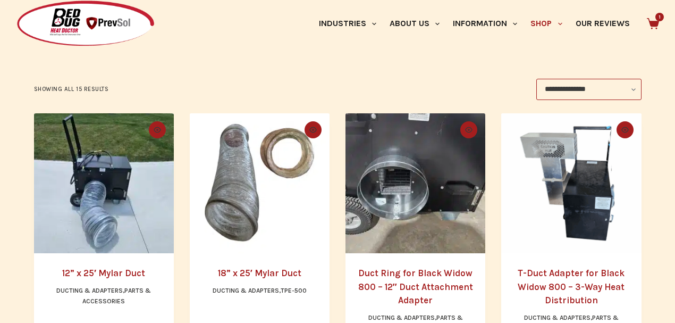
scroll to position [176, 0]
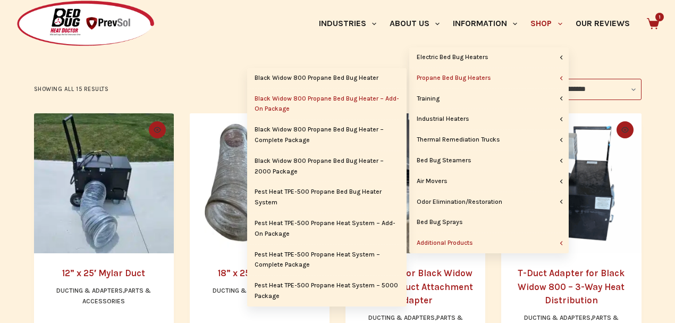
click at [323, 100] on link "Black Widow 800 Propane Bed Bug Heater – Add-On Package" at bounding box center [326, 104] width 159 height 31
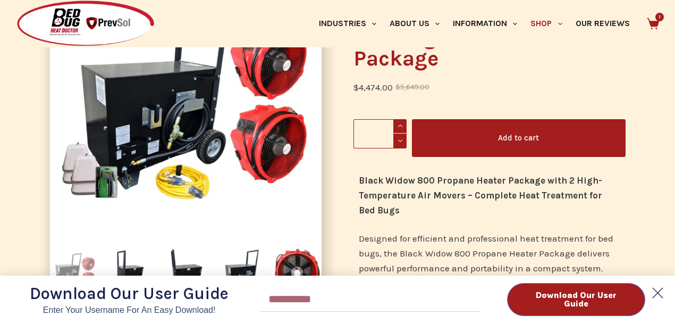
click at [659, 294] on polygon at bounding box center [657, 292] width 21 height 21
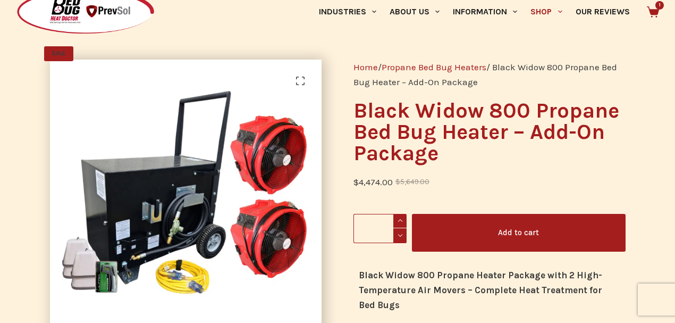
scroll to position [35, 0]
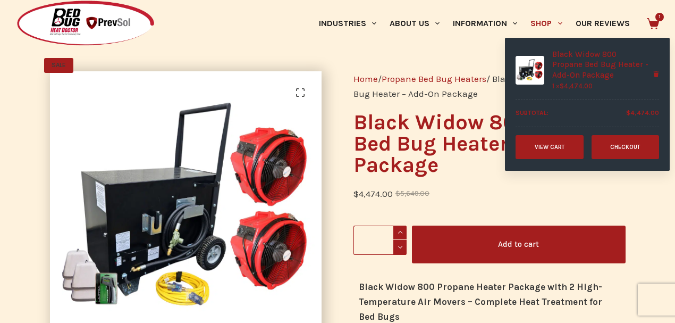
click at [654, 20] on icon at bounding box center [653, 24] width 12 height 12
click at [549, 157] on link "View cart" at bounding box center [549, 147] width 68 height 24
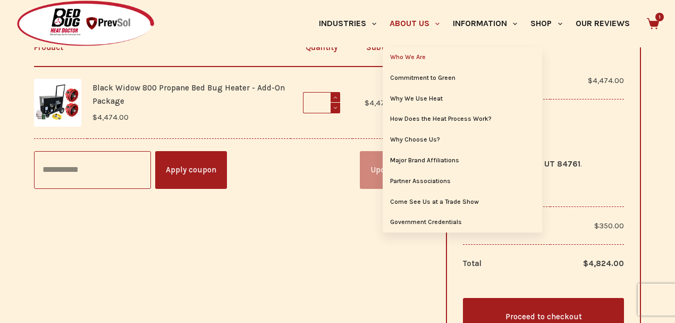
click at [419, 54] on link "Who We Are" at bounding box center [462, 57] width 159 height 20
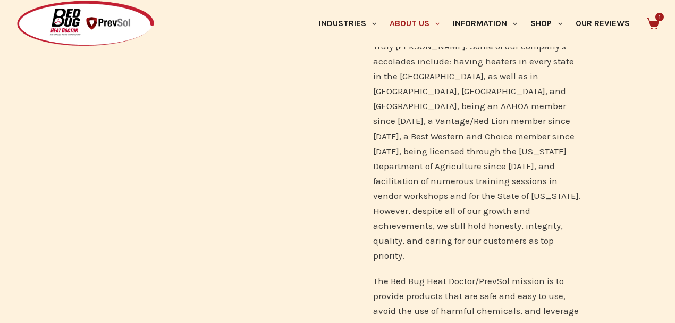
scroll to position [673, 0]
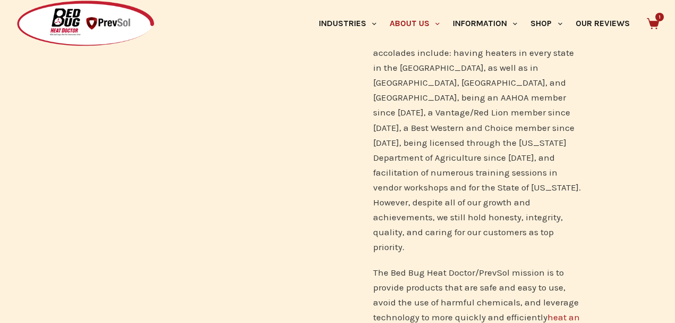
click at [568, 311] on link "heat an area for treatment." at bounding box center [476, 324] width 207 height 26
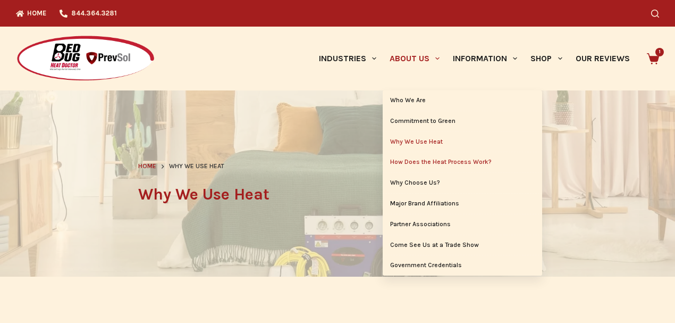
click at [438, 163] on link "How Does the Heat Process Work?" at bounding box center [462, 162] width 159 height 20
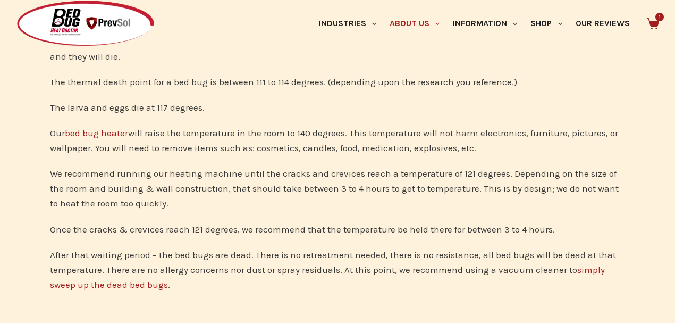
scroll to position [354, 0]
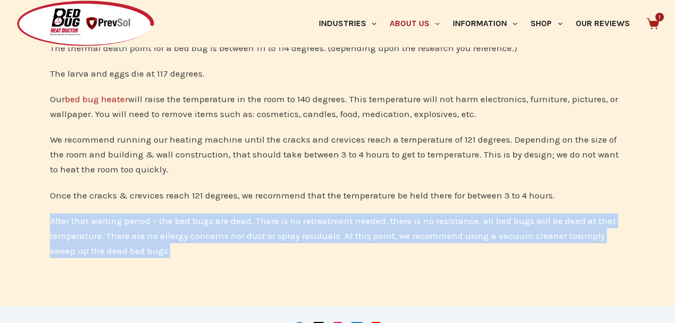
drag, startPoint x: 47, startPoint y: 219, endPoint x: 145, endPoint y: 247, distance: 101.5
click at [145, 247] on p "After that waiting period – the bed bugs are dead. There is no retreatment need…" at bounding box center [338, 235] width 576 height 45
copy p "After that waiting period – the bed bugs are dead. There is no retreatment need…"
click at [605, 233] on link "simply sweep up the dead bed bugs" at bounding box center [327, 243] width 555 height 26
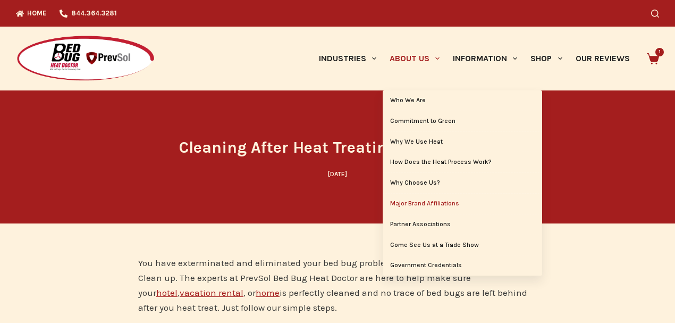
click at [408, 202] on link "Major Brand Affiliations" at bounding box center [462, 203] width 159 height 20
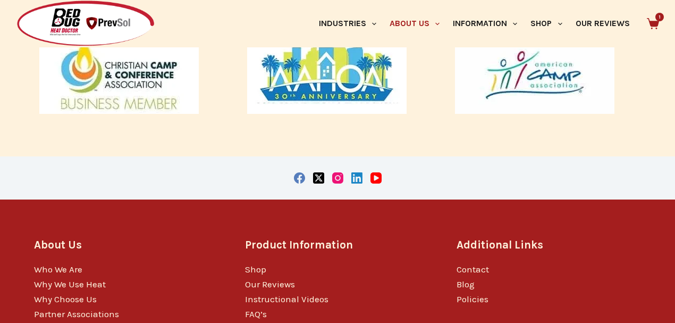
scroll to position [732, 0]
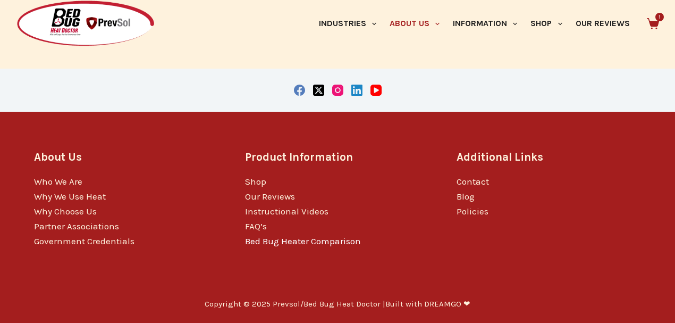
click at [349, 243] on link "Bed Bug Heater Comparison" at bounding box center [303, 240] width 116 height 11
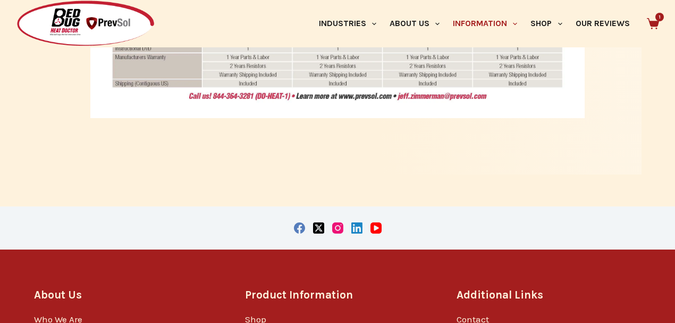
scroll to position [999, 0]
